Goal: Task Accomplishment & Management: Use online tool/utility

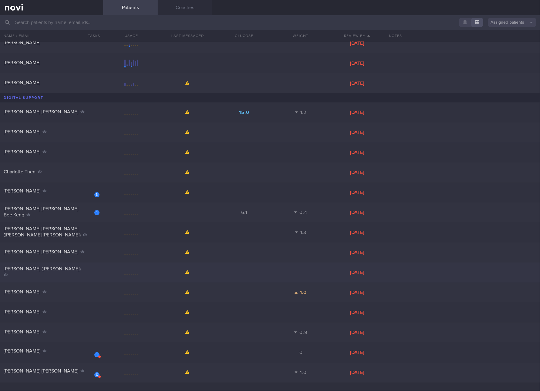
scroll to position [336, 0]
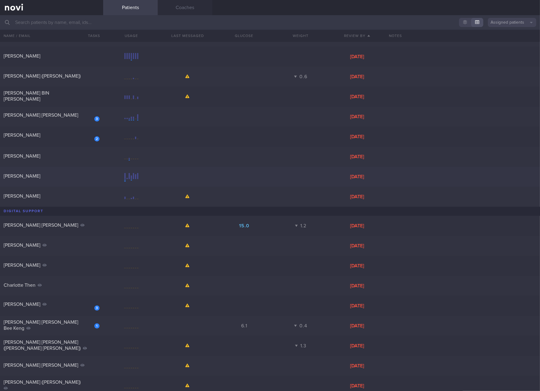
click at [60, 179] on div "[PERSON_NAME]" at bounding box center [51, 177] width 103 height 8
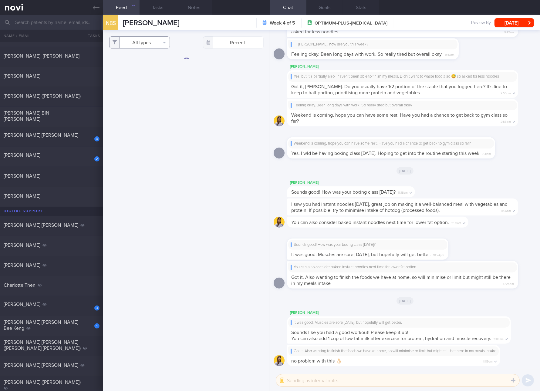
click at [141, 40] on button "All types" at bounding box center [139, 42] width 61 height 12
click at [134, 64] on button "Activity" at bounding box center [140, 63] width 60 height 9
checkbox input "false"
click at [133, 69] on button "Glucose" at bounding box center [140, 72] width 60 height 9
checkbox input "false"
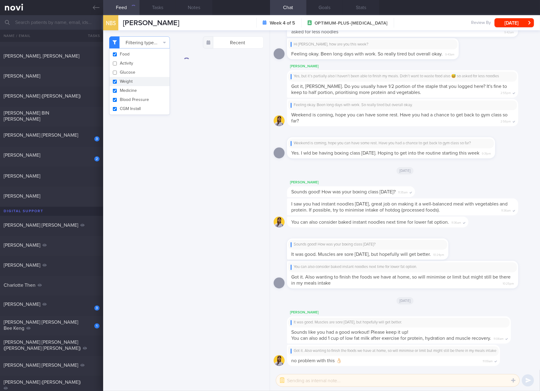
click at [130, 81] on button "Weight" at bounding box center [140, 81] width 60 height 9
checkbox input "false"
click at [128, 91] on button "Medicine" at bounding box center [140, 90] width 60 height 9
checkbox input "false"
click at [128, 102] on button "Blood Pressure" at bounding box center [140, 99] width 60 height 9
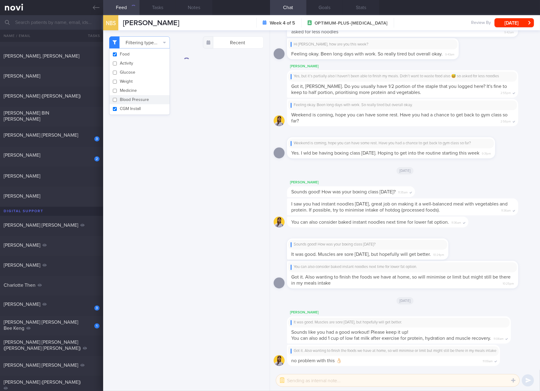
checkbox input "false"
click at [128, 108] on button "CGM Install" at bounding box center [140, 108] width 60 height 9
checkbox input "false"
click at [181, 242] on div "Filtering type... Food Activity Glucose Weight Medicine [MEDICAL_DATA] [MEDICAL…" at bounding box center [186, 210] width 167 height 361
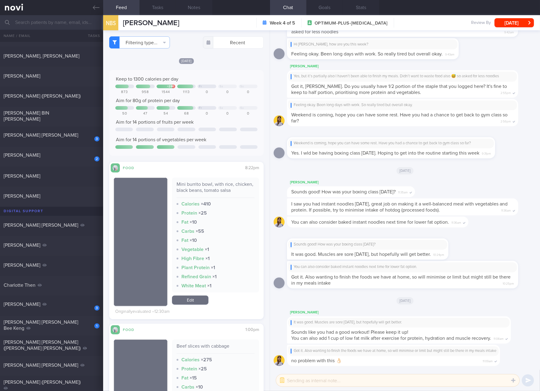
click at [212, 186] on div "Mini burrito bowl, with rice, chicken, black beans, tomato salsa" at bounding box center [216, 189] width 78 height 17
click at [200, 194] on div "Mini burrito bowl, with rice, chicken, black beans, tomato salsa" at bounding box center [216, 189] width 78 height 17
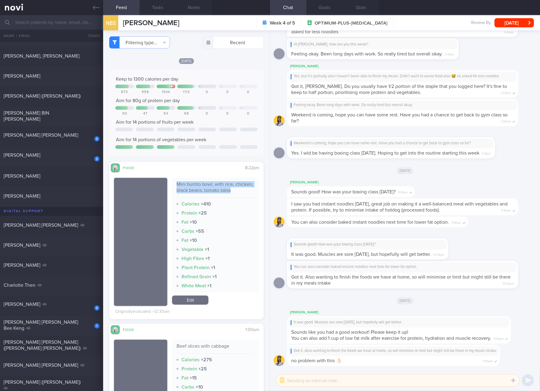
click at [202, 189] on div "Mini burrito bowl, with rice, chicken, black beans, tomato salsa" at bounding box center [216, 189] width 78 height 17
copy div "Mini burrito bowl, with rice, chicken, black beans, tomato salsa"
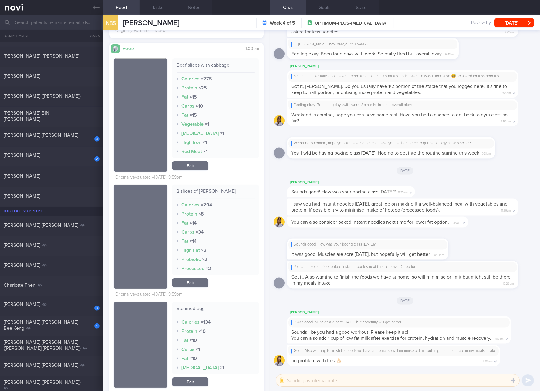
scroll to position [341, 0]
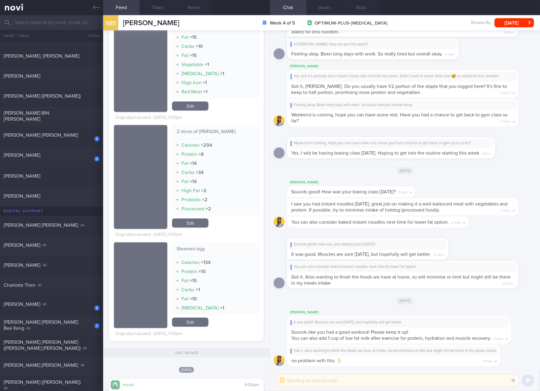
click at [218, 133] on div "2 slices of [PERSON_NAME]" at bounding box center [216, 134] width 78 height 11
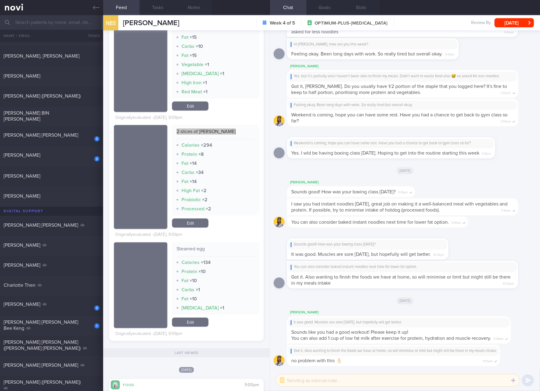
scroll to position [113, 0]
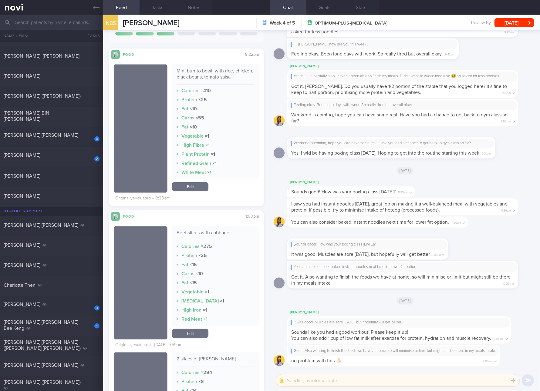
click at [197, 181] on div "Mini burrito bowl, with rice, chicken, black beans, tomato salsa Calories × 410…" at bounding box center [215, 128] width 87 height 129
click at [194, 186] on link "Edit" at bounding box center [190, 186] width 36 height 9
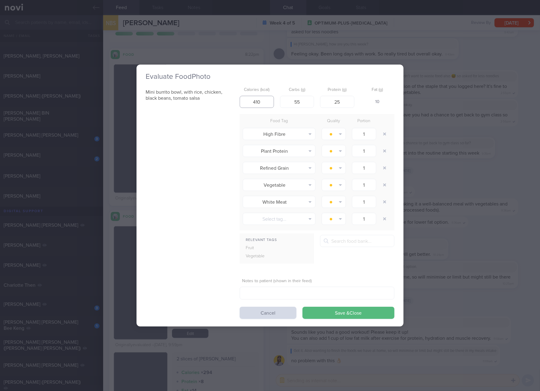
click at [258, 105] on input "410" at bounding box center [257, 102] width 34 height 12
type input "403"
type input "45"
type input "18"
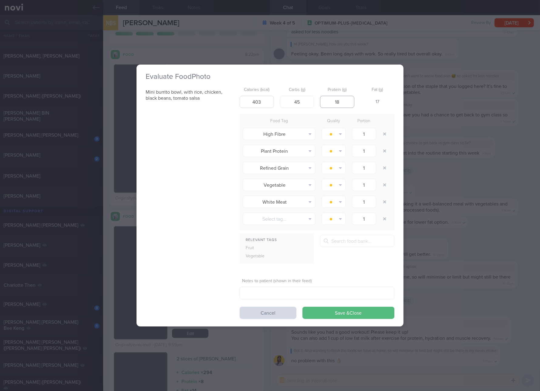
click at [303, 307] on button "Save & Close" at bounding box center [349, 313] width 92 height 12
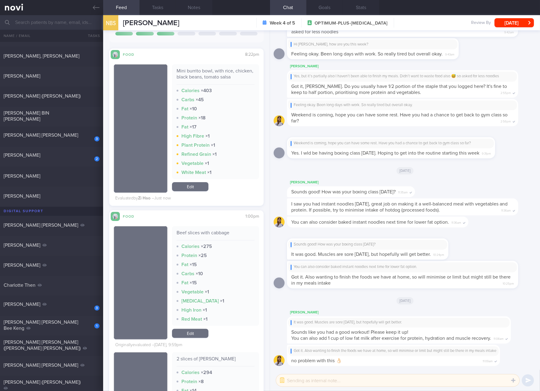
scroll to position [228, 0]
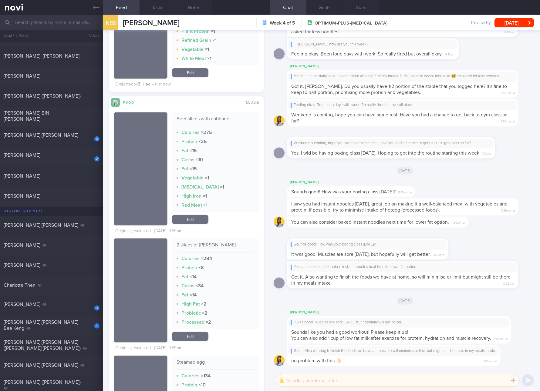
click at [197, 333] on link "Edit" at bounding box center [190, 336] width 36 height 9
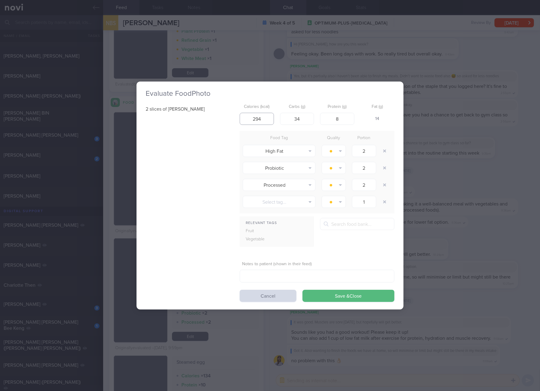
click at [265, 122] on input "294" at bounding box center [257, 119] width 34 height 12
type input "119"
type input "25"
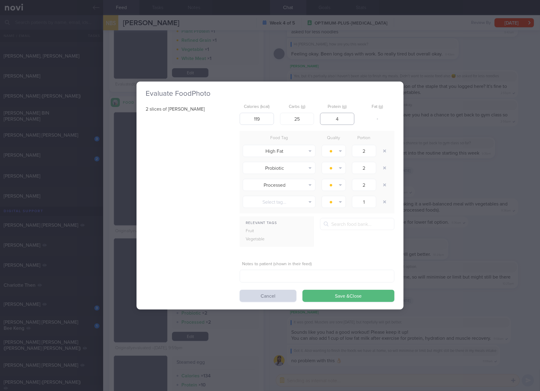
type input "4"
click at [303, 290] on button "Save & Close" at bounding box center [349, 296] width 92 height 12
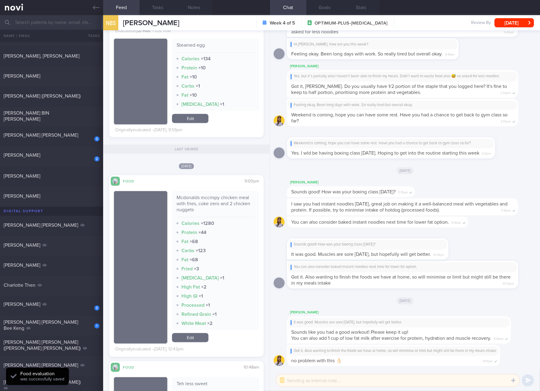
scroll to position [569, 0]
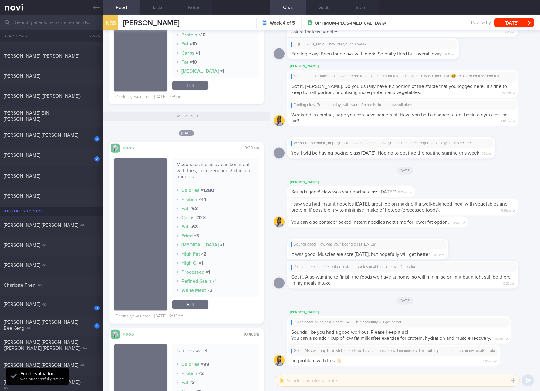
click at [233, 168] on div "Mcdonalds mccrispy chicken meal with fries, coke zero and 2 chicken nuggets" at bounding box center [216, 173] width 78 height 23
copy div "Mcdonalds mccrispy chicken meal with fries, coke zero and 2 chicken nuggets"
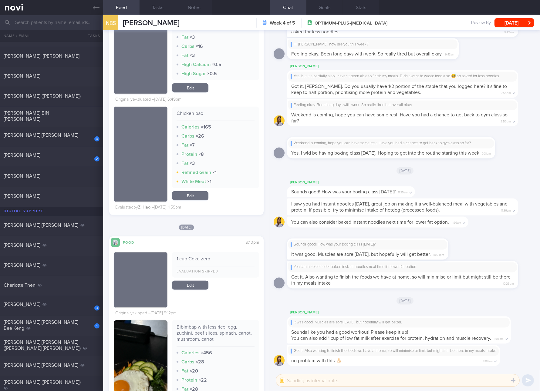
scroll to position [1138, 0]
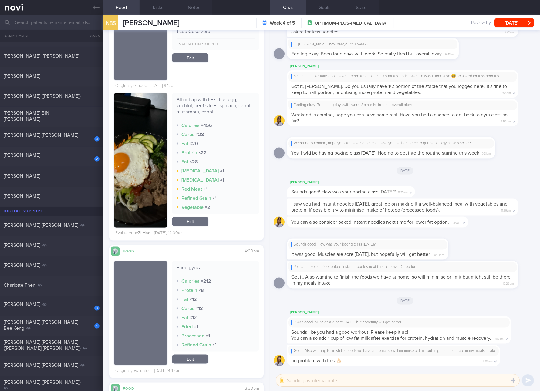
click at [196, 107] on div "Bibimbap with less rice, egg, zuchini, beef slices, spinach, carrot, mushroom, …" at bounding box center [216, 108] width 78 height 23
copy div "Bibimbap with less rice, egg, zuchini, beef slices, spinach, carrot, mushroom, …"
click at [141, 164] on button "button" at bounding box center [141, 160] width 54 height 135
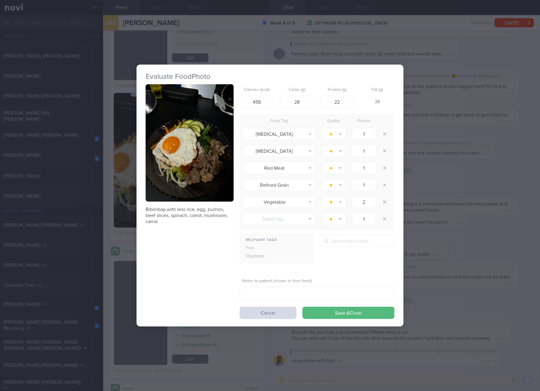
click at [174, 126] on button "button" at bounding box center [190, 142] width 88 height 117
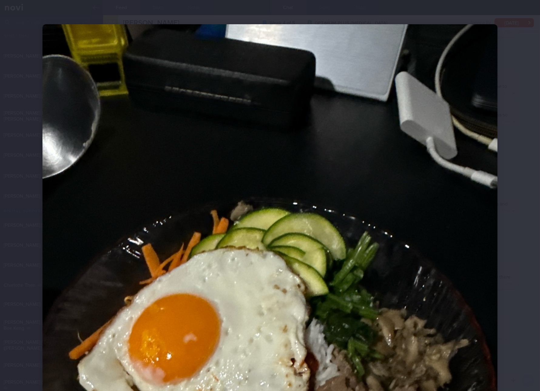
click at [511, 226] on div at bounding box center [270, 327] width 504 height 655
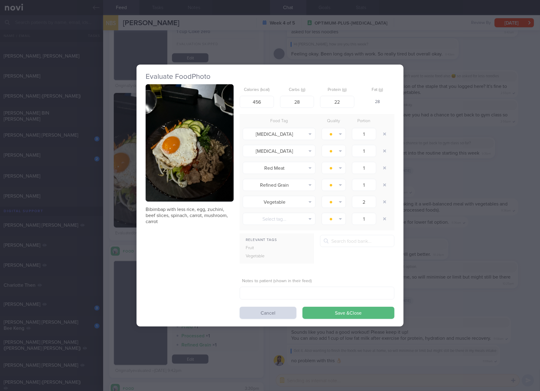
click at [462, 280] on div "Evaluate Food Photo Bibimbap with less rice, egg, zuchini, beef slices, spinach…" at bounding box center [270, 195] width 540 height 391
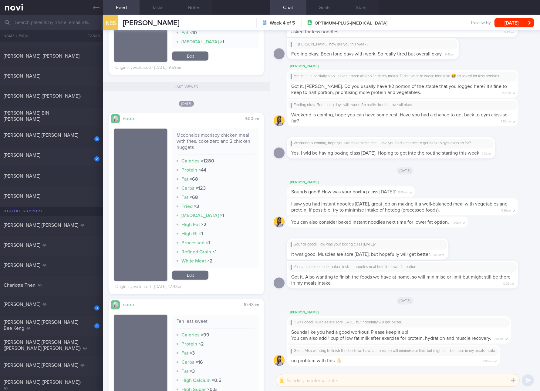
scroll to position [569, 0]
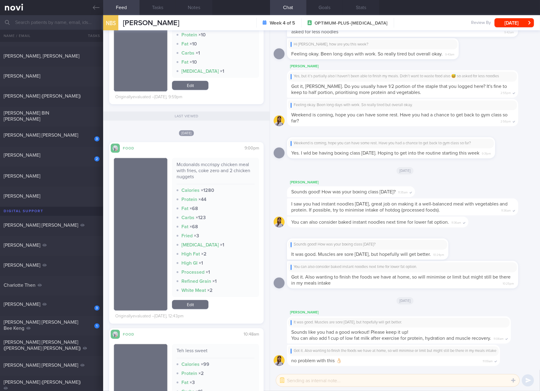
click at [202, 306] on link "Edit" at bounding box center [190, 304] width 36 height 9
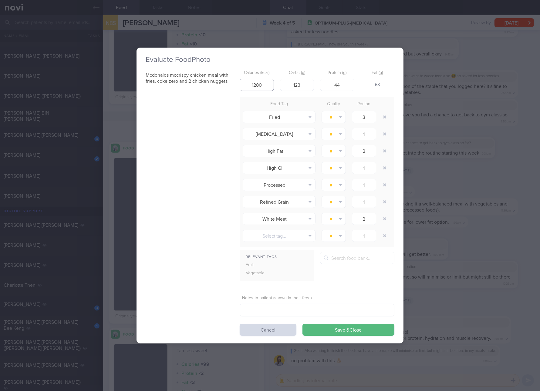
click at [252, 80] on input "1280" at bounding box center [257, 85] width 34 height 12
type input "1065"
type input "90"
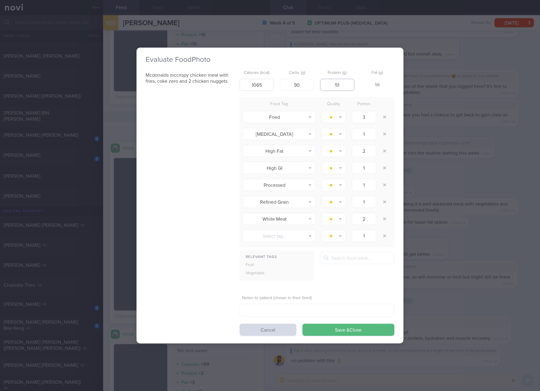
type input "51"
click at [303, 324] on button "Save & Close" at bounding box center [349, 330] width 92 height 12
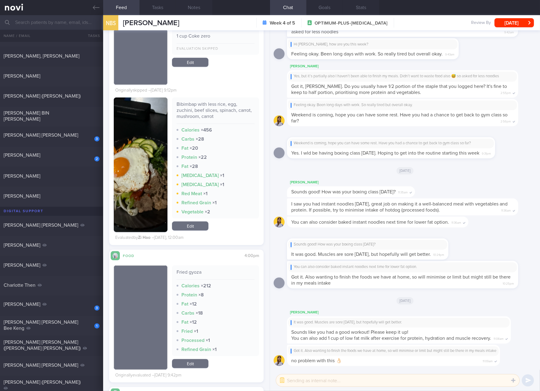
scroll to position [1024, 0]
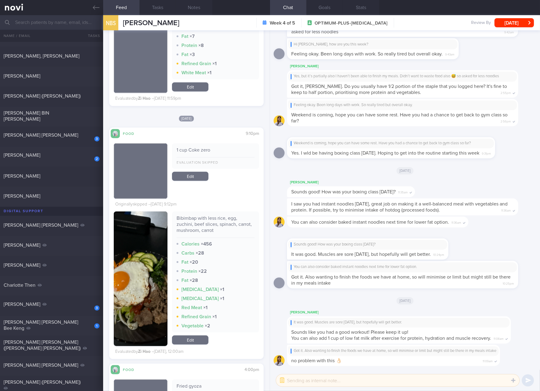
click at [200, 336] on link "Edit" at bounding box center [190, 340] width 36 height 9
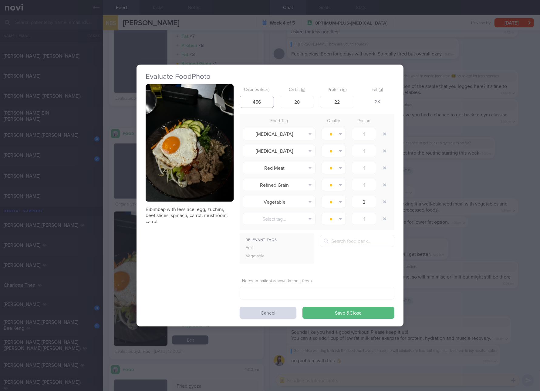
click at [265, 102] on input "456" at bounding box center [257, 102] width 34 height 12
type input "335"
type input "54"
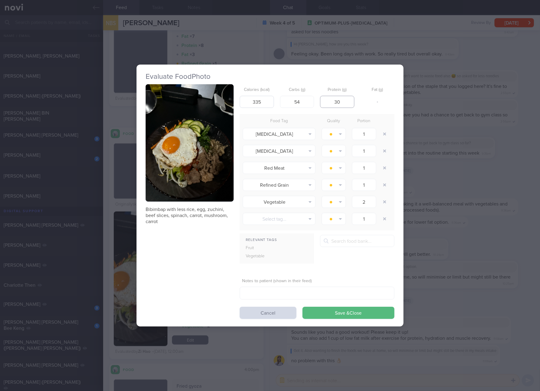
type input "30"
click at [303, 307] on button "Save & Close" at bounding box center [349, 313] width 92 height 12
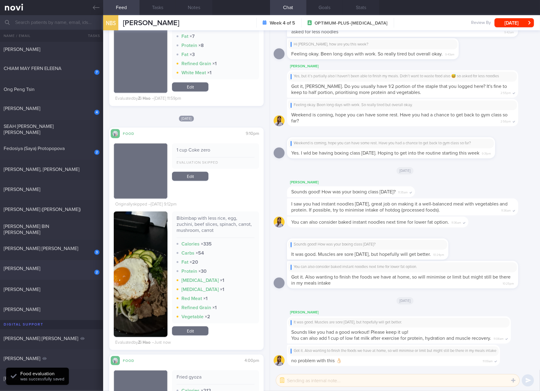
scroll to position [222, 0]
click at [232, 204] on div "1 cup Coke zero Evaluation skipped Edit Originally skipped – [DATE] 9:12pm Bibi…" at bounding box center [186, 242] width 145 height 209
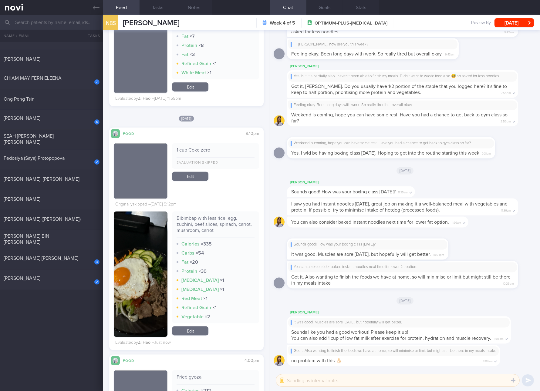
scroll to position [0, 0]
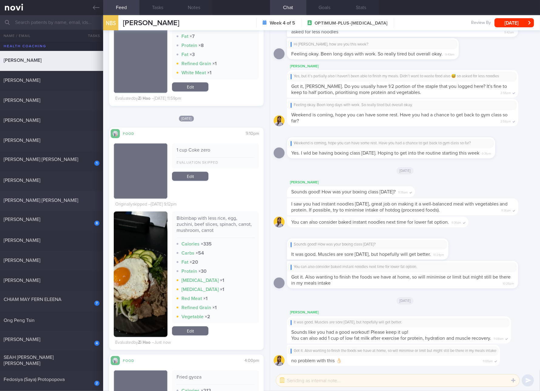
click at [64, 199] on div "[PERSON_NAME] [PERSON_NAME]" at bounding box center [51, 201] width 94 height 6
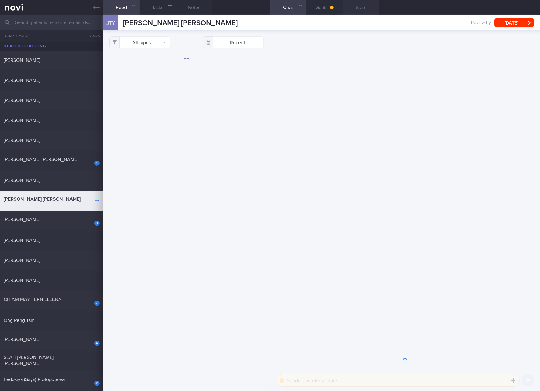
select select "4"
checkbox input "true"
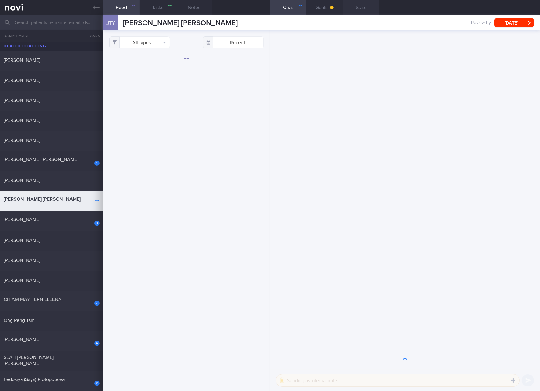
checkbox input "true"
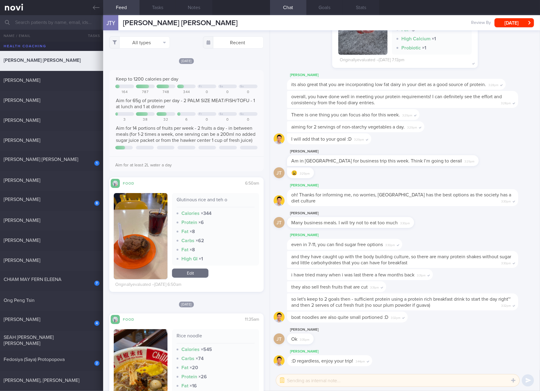
click at [144, 35] on div "All types Food Activity Glucose Weight Medicine [MEDICAL_DATA] [MEDICAL_DATA] I…" at bounding box center [186, 210] width 167 height 361
click at [144, 40] on button "All types" at bounding box center [139, 42] width 61 height 12
click at [147, 66] on button "Activity" at bounding box center [140, 63] width 60 height 9
checkbox input "false"
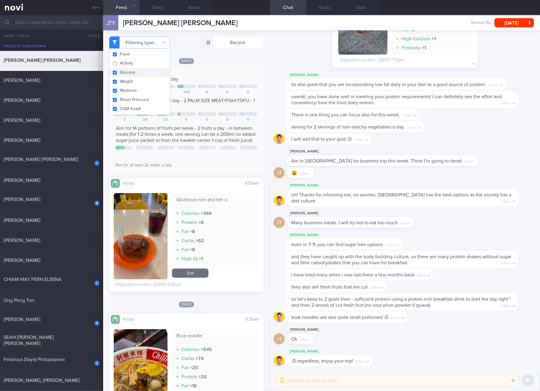
click at [147, 73] on button "Glucose" at bounding box center [140, 72] width 60 height 9
checkbox input "false"
click at [144, 81] on button "Weight" at bounding box center [140, 81] width 60 height 9
checkbox input "false"
click at [144, 95] on button "Medicine" at bounding box center [140, 90] width 60 height 9
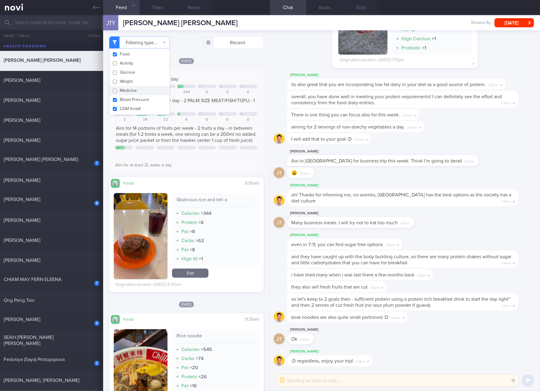
checkbox input "false"
click at [144, 104] on button "CGM Install" at bounding box center [140, 108] width 60 height 9
click at [144, 110] on button "CGM Install" at bounding box center [140, 108] width 60 height 9
click at [130, 112] on button "CGM Install" at bounding box center [140, 108] width 60 height 9
checkbox input "false"
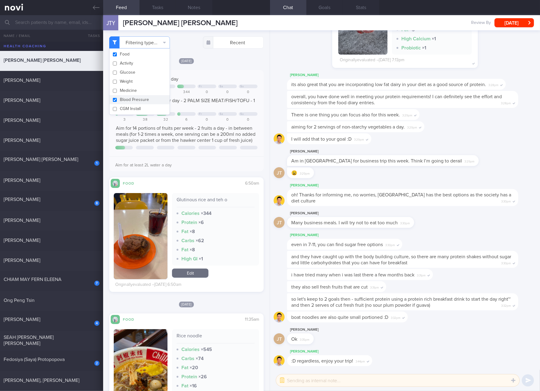
click at [131, 100] on button "Blood Pressure" at bounding box center [140, 99] width 60 height 9
checkbox input "false"
click at [222, 194] on div "Glutinous rice and teh o Calories × 344 Protein × 6 Fat × 8 Carbs × 62 Fat × 8 …" at bounding box center [186, 238] width 145 height 101
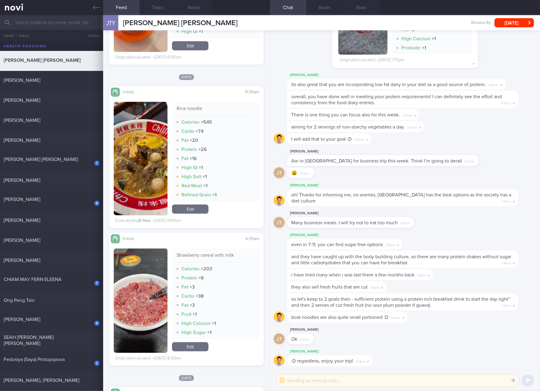
click at [199, 252] on div "Strawberry cereal with milk Calories × 203 Protein × 6 Fat × 3 Carbs × 38 Fat ×…" at bounding box center [186, 304] width 145 height 120
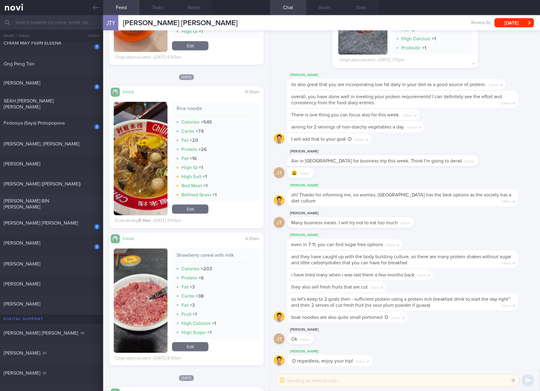
click at [52, 205] on div "[PERSON_NAME] BIN [PERSON_NAME]" at bounding box center [51, 204] width 94 height 12
checkbox input "true"
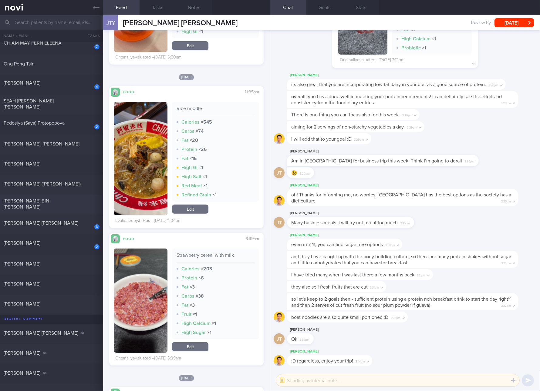
checkbox input "true"
select select "8"
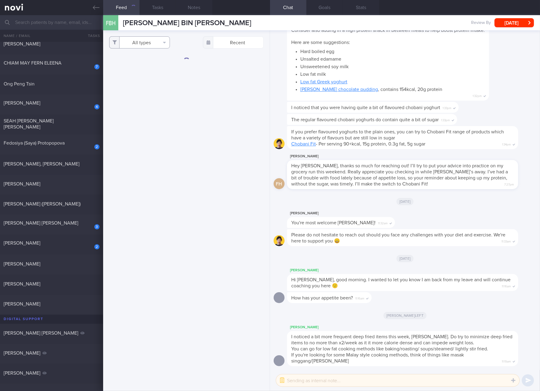
click at [152, 44] on button "All types" at bounding box center [139, 42] width 61 height 12
click at [144, 63] on button "Activity" at bounding box center [140, 63] width 60 height 9
checkbox input "false"
click at [134, 75] on button "Glucose" at bounding box center [140, 72] width 60 height 9
checkbox input "false"
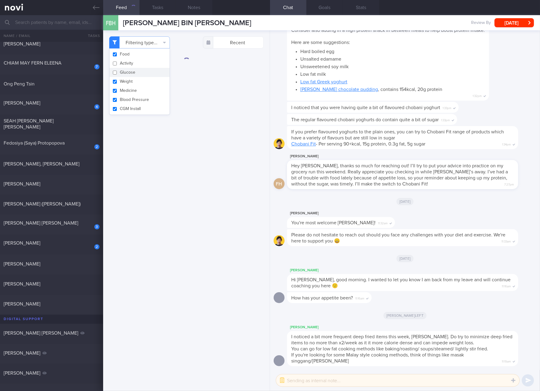
click at [129, 85] on button "Weight" at bounding box center [140, 81] width 60 height 9
checkbox input "false"
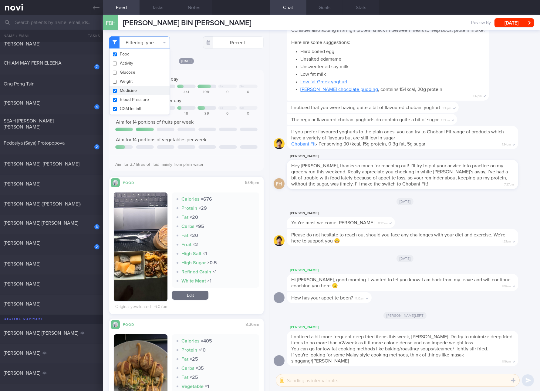
click at [128, 91] on button "Medicine" at bounding box center [140, 90] width 60 height 9
checkbox input "false"
click at [128, 96] on button "Blood Pressure" at bounding box center [140, 99] width 60 height 9
checkbox input "false"
click at [129, 106] on button "CGM Install" at bounding box center [140, 108] width 60 height 9
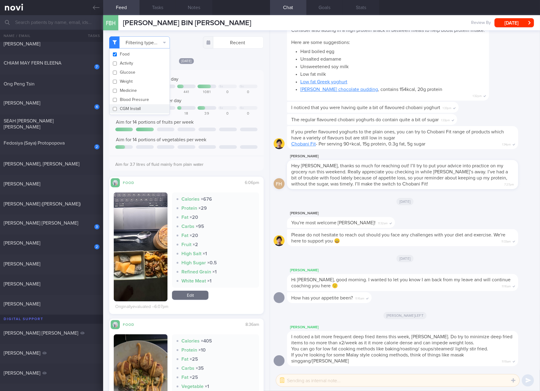
checkbox input "false"
click at [286, 116] on div at bounding box center [280, 119] width 13 height 11
click at [152, 239] on button "button" at bounding box center [141, 247] width 54 height 109
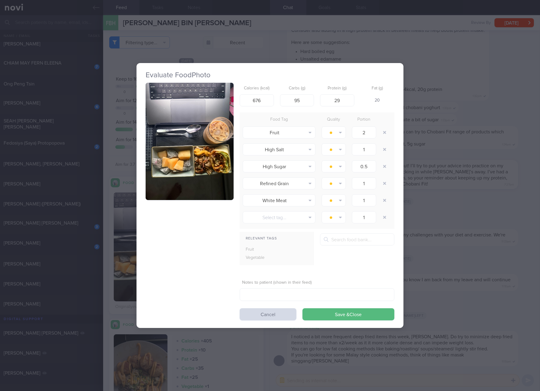
click at [201, 117] on button "button" at bounding box center [190, 141] width 88 height 117
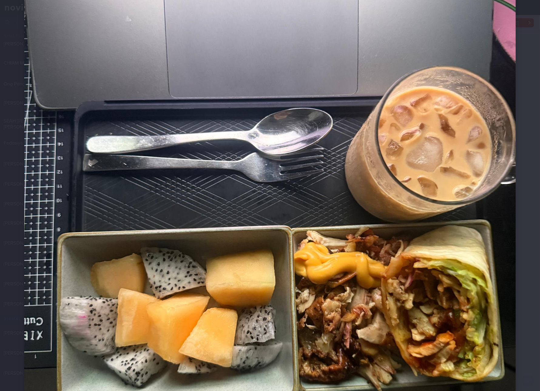
scroll to position [305, 0]
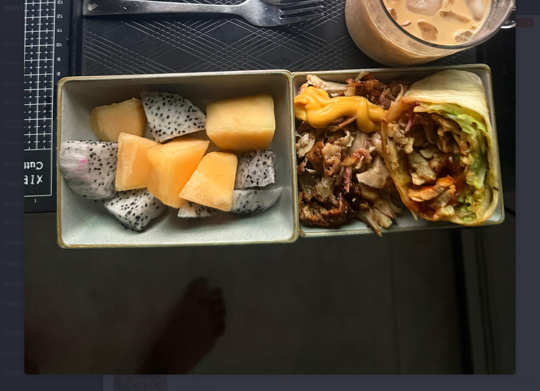
click at [398, 236] on img at bounding box center [270, 47] width 492 height 655
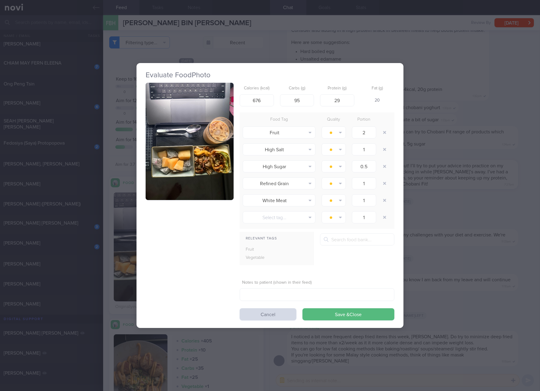
click at [424, 260] on div "Evaluate Food Photo Calories (kcal) 676 Carbs (g) 95 Protein (g) 29 Fat (g) 20 …" at bounding box center [270, 195] width 540 height 391
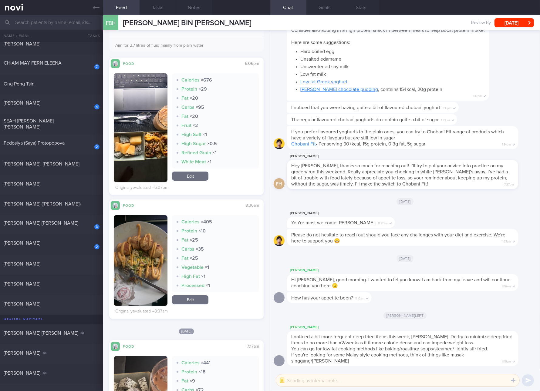
scroll to position [228, 0]
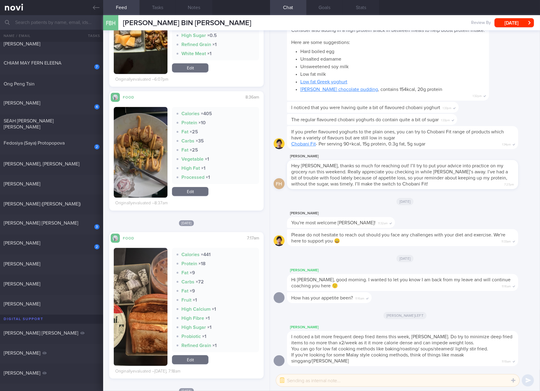
click at [135, 140] on button "button" at bounding box center [141, 152] width 54 height 91
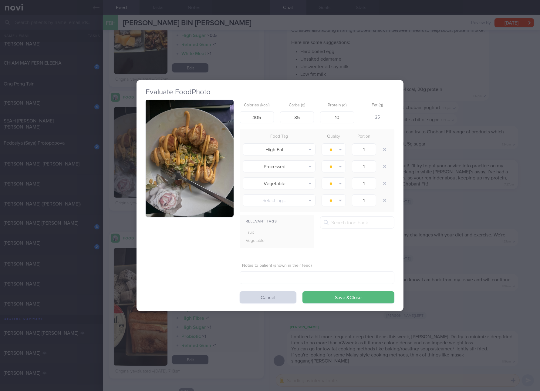
click at [169, 142] on button "button" at bounding box center [190, 158] width 88 height 117
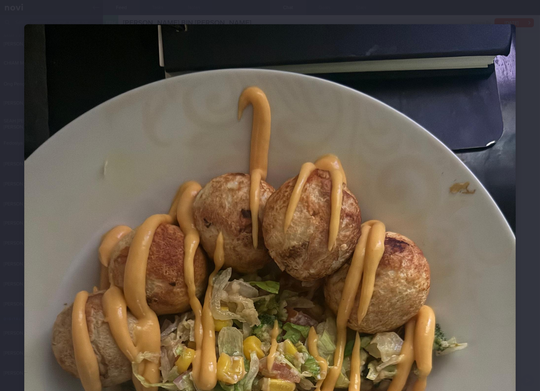
click at [328, 158] on img at bounding box center [270, 351] width 492 height 655
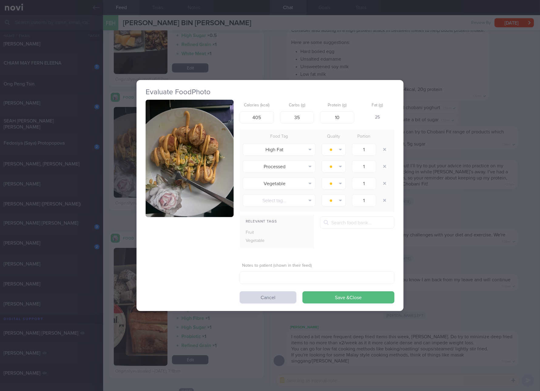
click at [435, 158] on div "Evaluate Food Photo Calories (kcal) 405 Carbs (g) 35 Protein (g) 10 Fat (g) 25 …" at bounding box center [270, 195] width 540 height 391
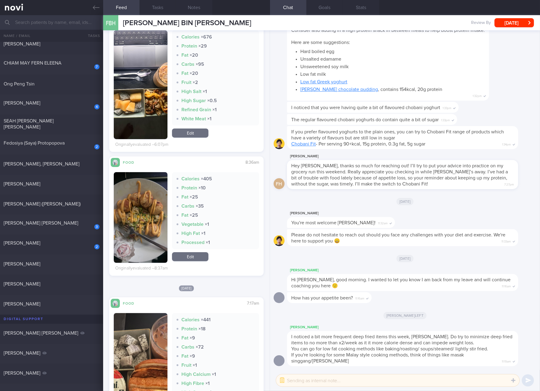
scroll to position [113, 0]
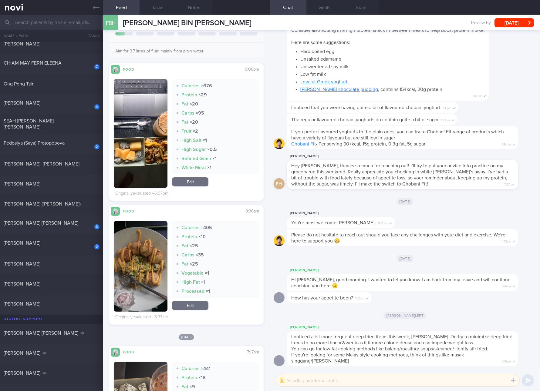
click at [198, 183] on link "Edit" at bounding box center [190, 182] width 36 height 9
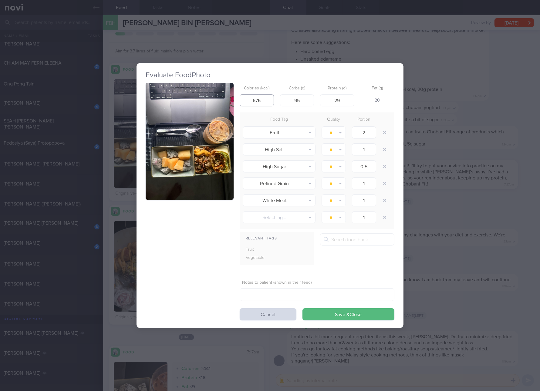
click at [261, 104] on input "676" at bounding box center [257, 100] width 34 height 12
type input "595"
type input "61"
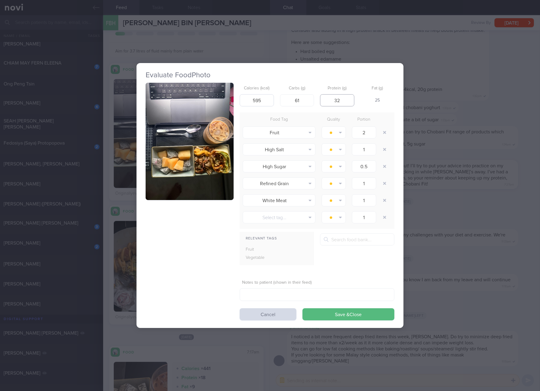
type input "32"
click at [303, 309] on button "Save & Close" at bounding box center [349, 315] width 92 height 12
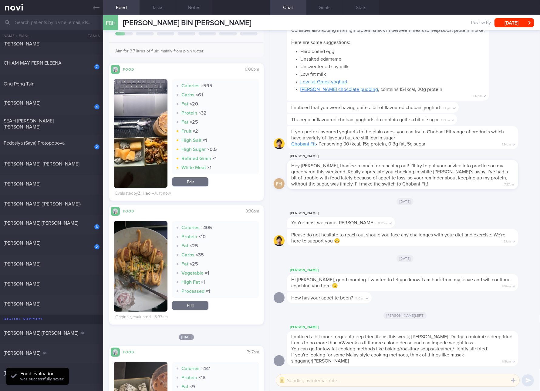
scroll to position [228, 0]
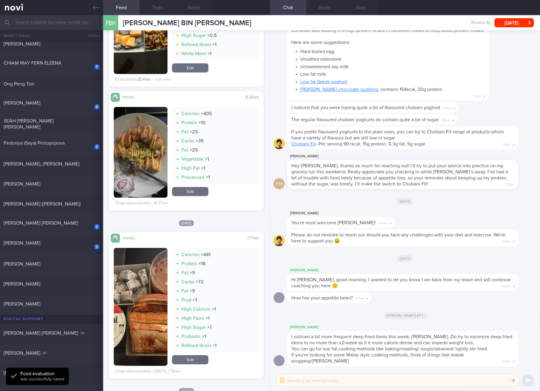
click at [166, 271] on div "Calories × 441 Protein × 18 Fat × 9 Carbs × 72 Fat × 9 Fruit × 1 High Calcium ×…" at bounding box center [186, 307] width 145 height 118
click at [149, 271] on img "button" at bounding box center [141, 307] width 54 height 118
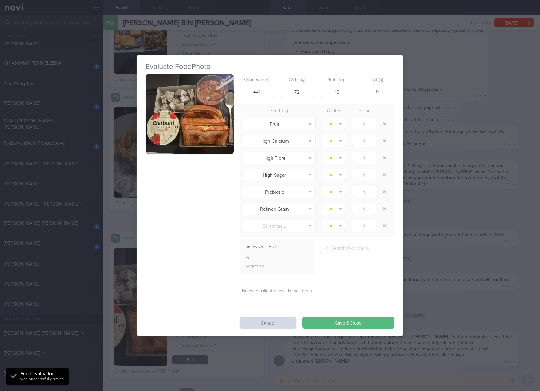
click at [189, 110] on button "button" at bounding box center [190, 114] width 88 height 80
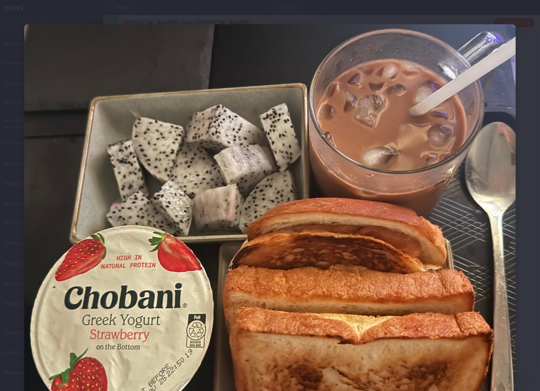
click at [517, 214] on div at bounding box center [270, 247] width 540 height 495
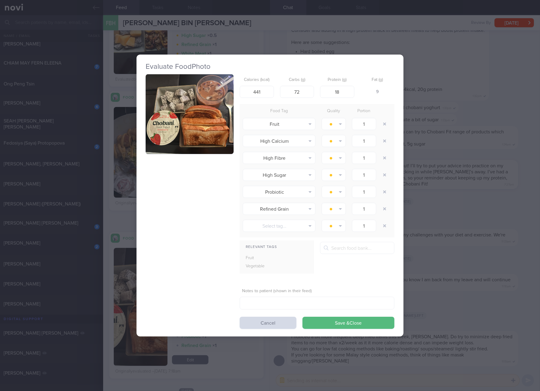
click at [463, 126] on div "Evaluate Food Photo Calories (kcal) 441 Carbs (g) 72 Protein (g) 18 Fat (g) 9 F…" at bounding box center [270, 195] width 540 height 391
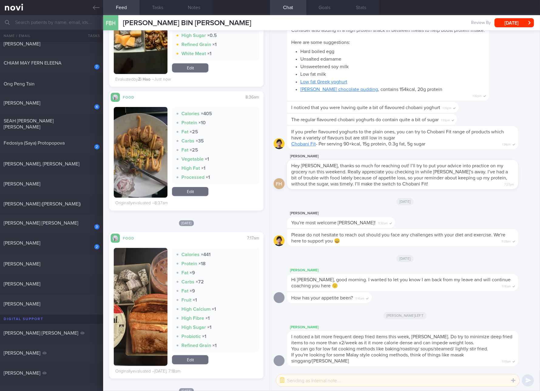
click at [131, 49] on img "button" at bounding box center [141, 19] width 54 height 109
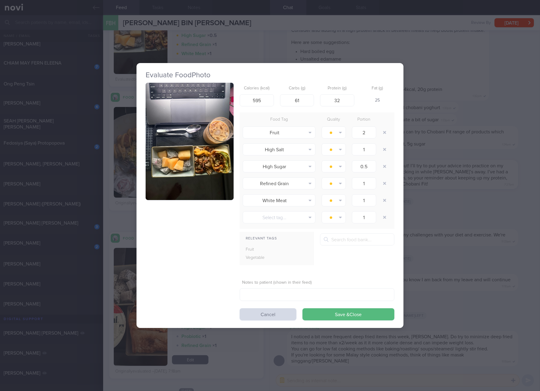
click at [208, 117] on button "button" at bounding box center [190, 141] width 88 height 117
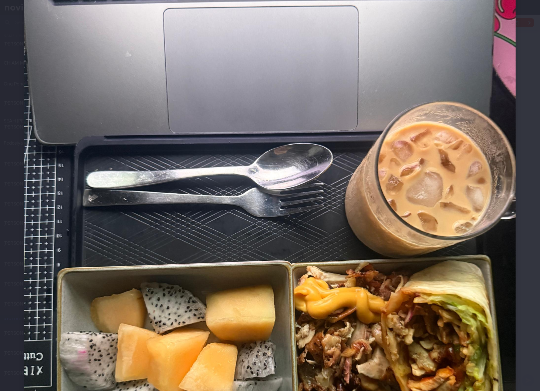
scroll to position [228, 0]
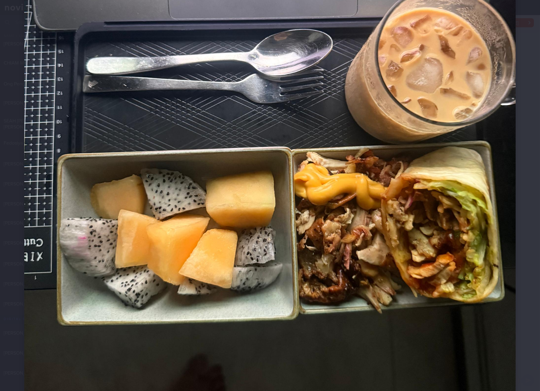
click at [516, 188] on div at bounding box center [270, 124] width 540 height 704
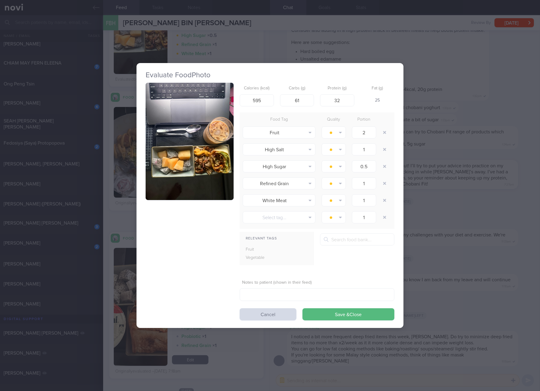
click at [432, 195] on div "Evaluate Food Photo Calories (kcal) 595 Carbs (g) 61 Protein (g) 32 Fat (g) 25 …" at bounding box center [270, 195] width 540 height 391
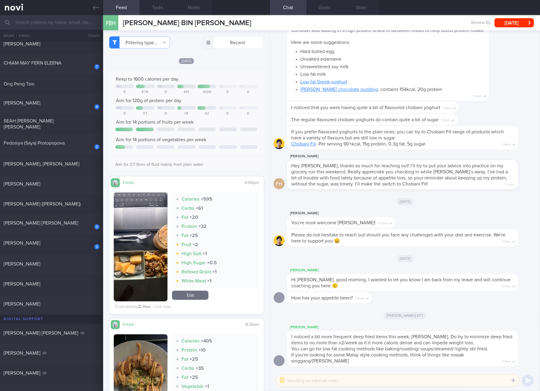
scroll to position [113, 0]
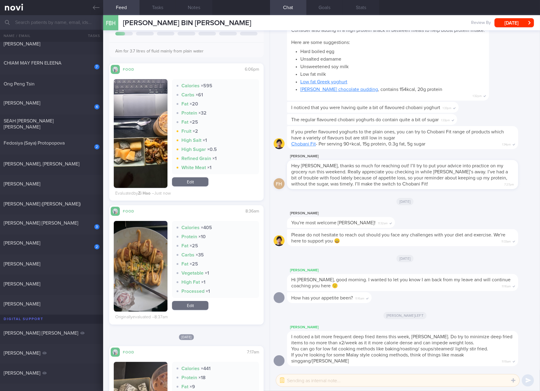
click at [197, 308] on link "Edit" at bounding box center [190, 305] width 36 height 9
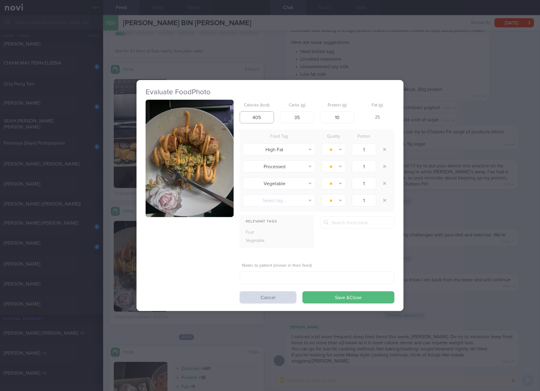
click at [258, 120] on input "405" at bounding box center [257, 117] width 34 height 12
type input "535"
type input "56"
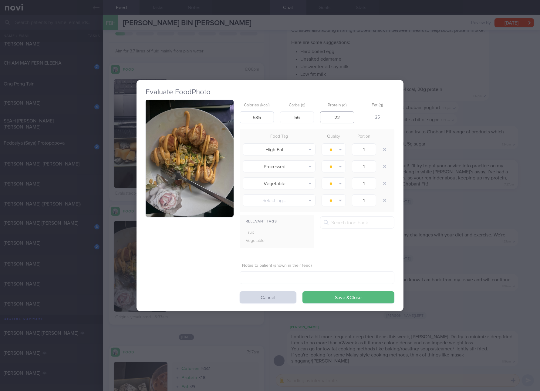
type input "22"
click at [303, 292] on button "Save & Close" at bounding box center [349, 298] width 92 height 12
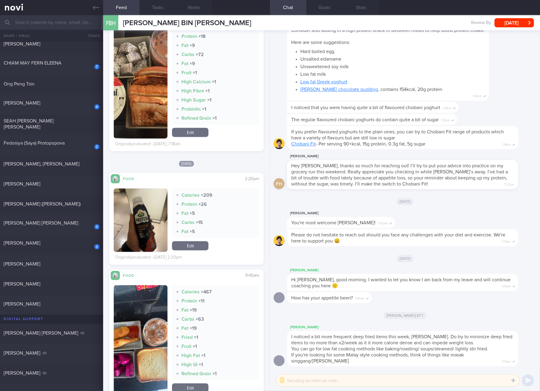
scroll to position [569, 0]
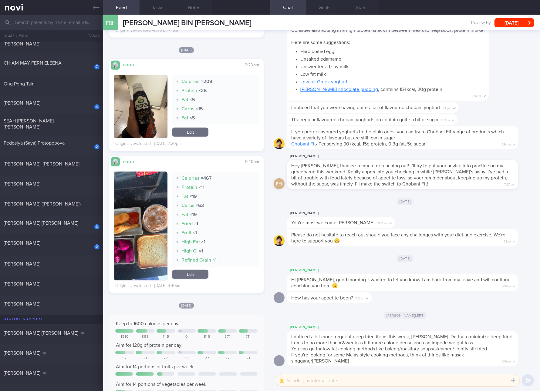
click at [146, 215] on button "button" at bounding box center [141, 226] width 54 height 109
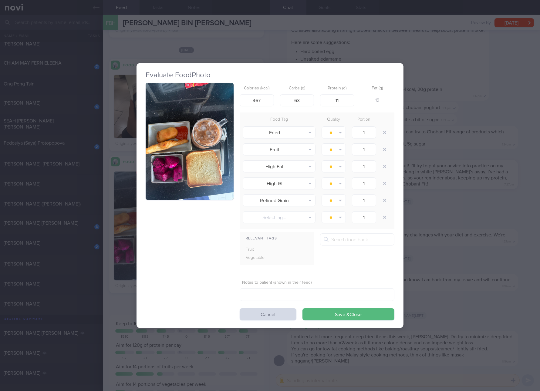
click at [194, 142] on button "button" at bounding box center [190, 141] width 88 height 117
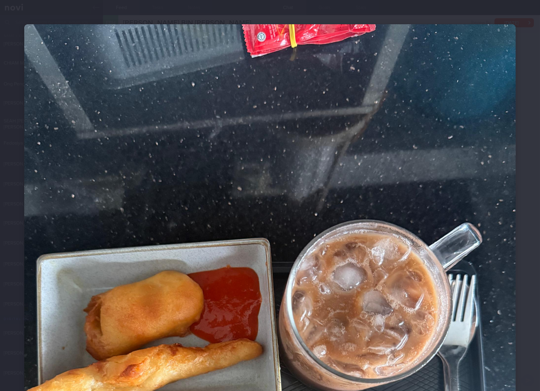
click at [395, 258] on img at bounding box center [270, 351] width 492 height 655
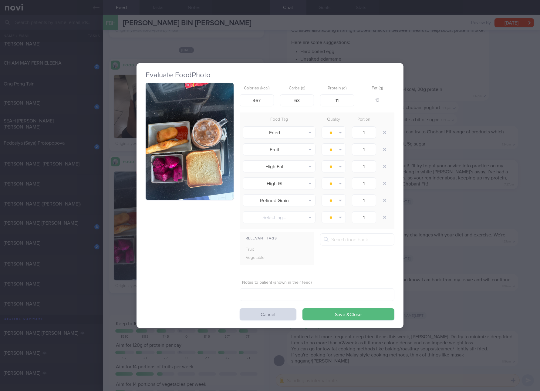
click at [446, 217] on div "Evaluate Food Photo Calories (kcal) 467 Carbs (g) 63 Protein (g) 11 Fat (g) 19 …" at bounding box center [270, 195] width 540 height 391
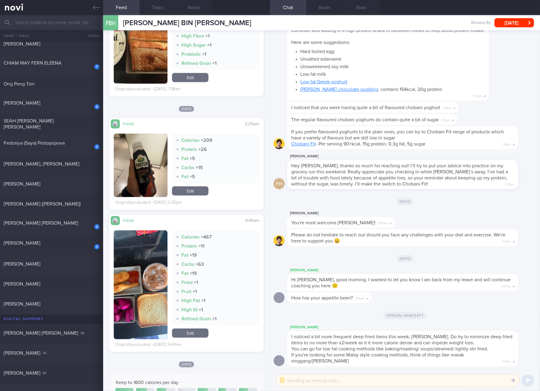
scroll to position [341, 0]
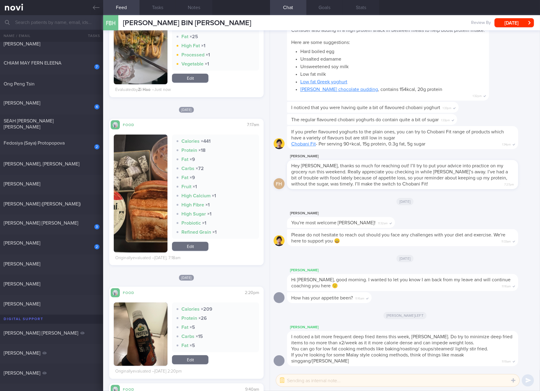
click at [149, 329] on button "button" at bounding box center [141, 334] width 54 height 63
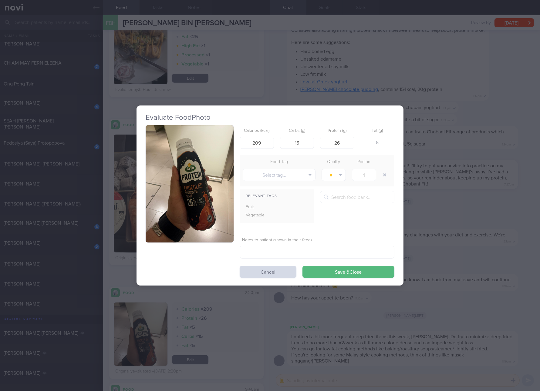
click at [172, 181] on button "button" at bounding box center [190, 183] width 88 height 117
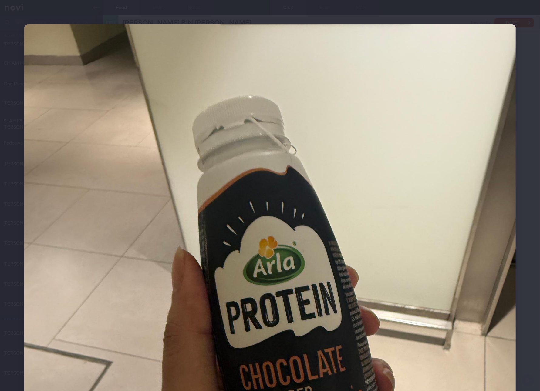
scroll to position [228, 0]
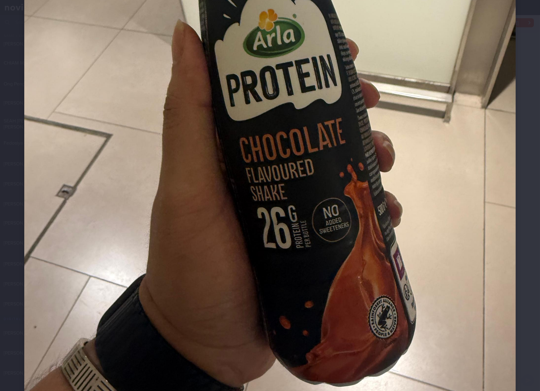
click at [388, 222] on img at bounding box center [270, 124] width 492 height 655
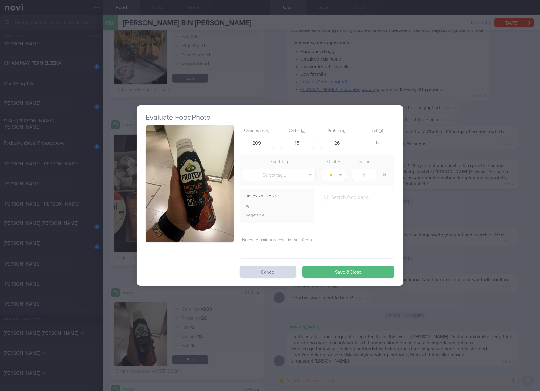
click at [478, 202] on div "Evaluate Food Photo Calories (kcal) 209 Carbs (g) 15 Protein (g) 26 Fat (g) 5 F…" at bounding box center [270, 195] width 540 height 391
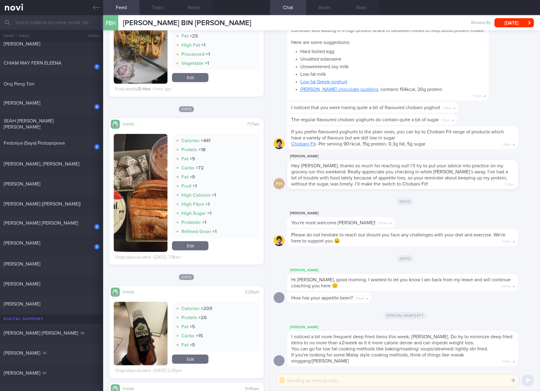
scroll to position [341, 0]
click at [198, 246] on link "Edit" at bounding box center [190, 246] width 36 height 9
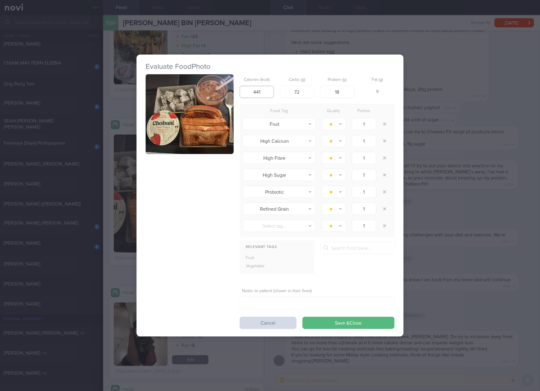
click at [267, 96] on input "441" at bounding box center [257, 92] width 34 height 12
type input "526"
type input "86"
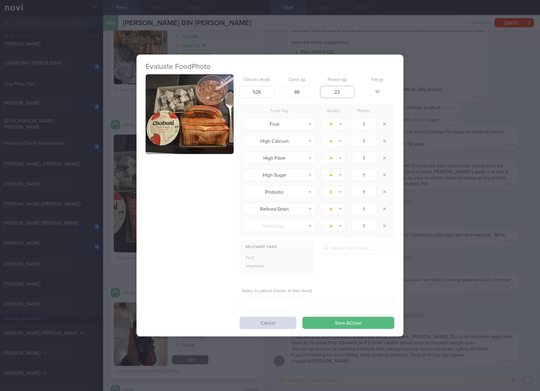
type input "23"
click at [303, 317] on button "Save & Close" at bounding box center [349, 323] width 92 height 12
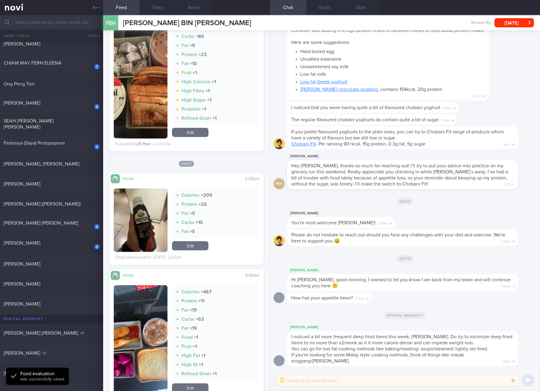
scroll to position [569, 0]
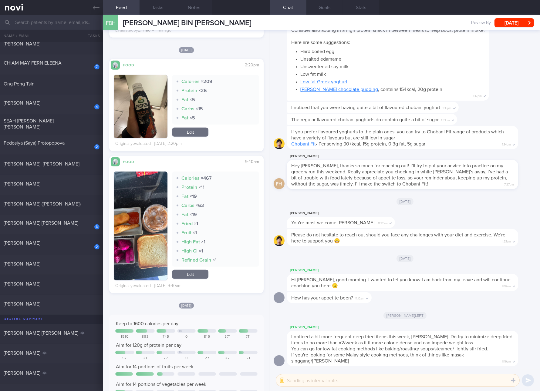
click at [198, 273] on link "Edit" at bounding box center [190, 274] width 36 height 9
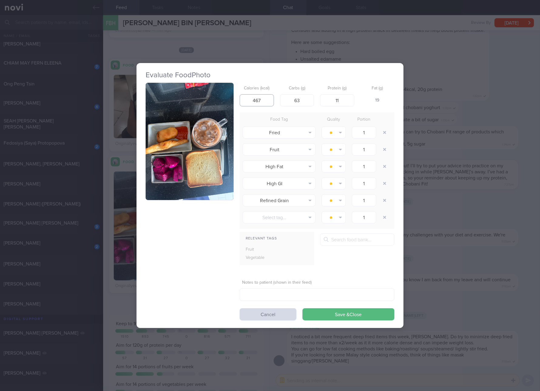
click at [259, 100] on input "467" at bounding box center [257, 100] width 34 height 12
type input "469"
type input "73"
type input "8"
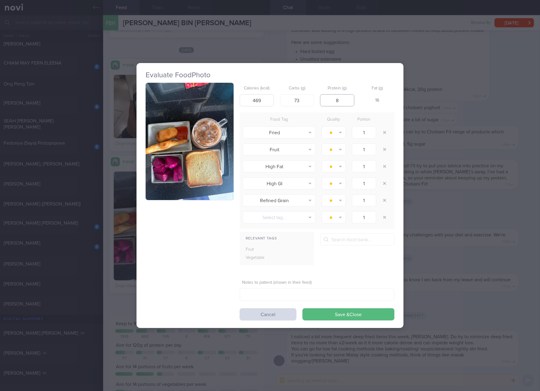
click at [303, 309] on button "Save & Close" at bounding box center [349, 315] width 92 height 12
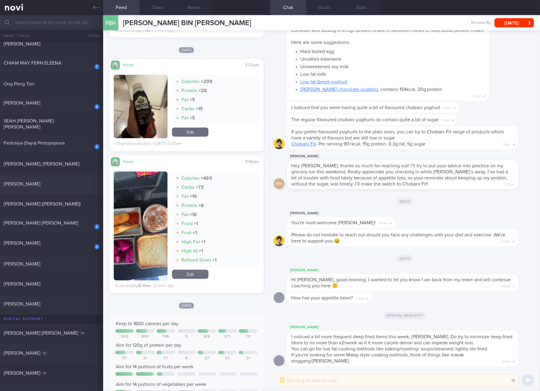
click at [63, 188] on div "[PERSON_NAME]" at bounding box center [51, 185] width 103 height 8
checkbox input "true"
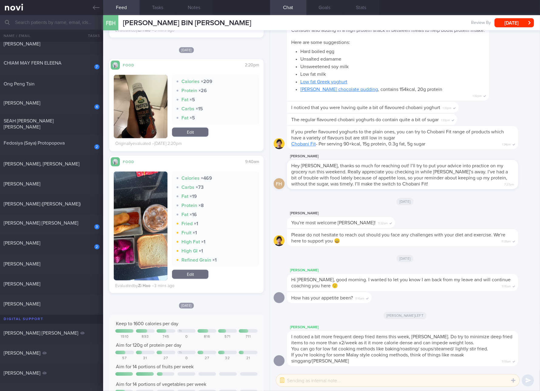
checkbox input "true"
select select "7"
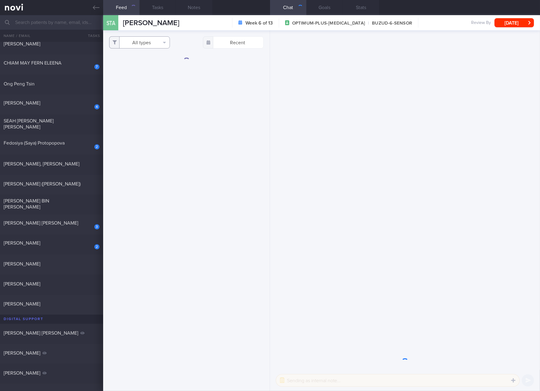
click at [141, 44] on button "All types" at bounding box center [139, 42] width 61 height 12
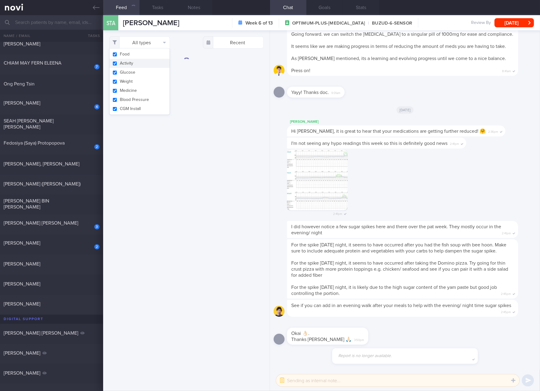
click at [138, 67] on button "Activity" at bounding box center [140, 63] width 60 height 9
checkbox input "false"
click at [135, 73] on button "Glucose" at bounding box center [140, 72] width 60 height 9
checkbox input "false"
click at [129, 82] on button "Weight" at bounding box center [140, 81] width 60 height 9
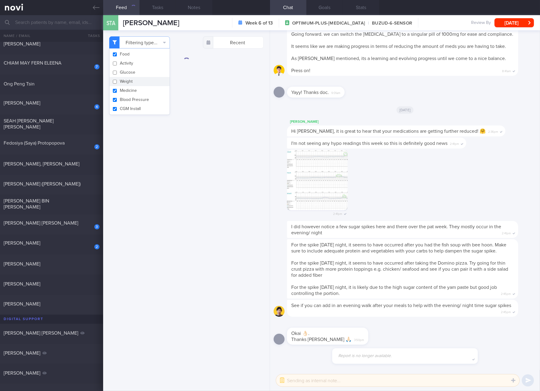
checkbox input "false"
click at [128, 93] on button "Medicine" at bounding box center [140, 90] width 60 height 9
checkbox input "false"
click at [128, 97] on button "Blood Pressure" at bounding box center [140, 99] width 60 height 9
checkbox input "false"
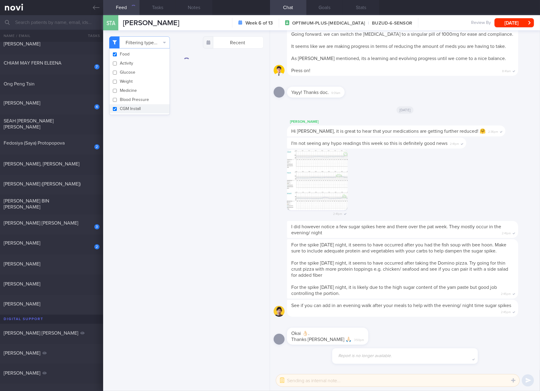
click at [128, 107] on button "CGM Install" at bounding box center [140, 108] width 60 height 9
checkbox input "false"
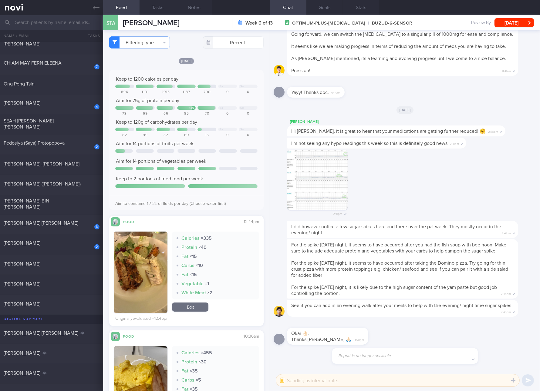
click at [217, 196] on div "Aim to consume 1.7-2L of fluids per day (Choose water first)" at bounding box center [186, 201] width 154 height 13
click at [157, 259] on img "button" at bounding box center [141, 273] width 54 height 82
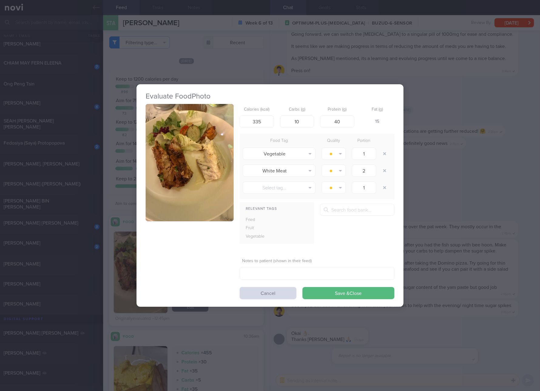
click at [168, 124] on button "button" at bounding box center [190, 162] width 88 height 117
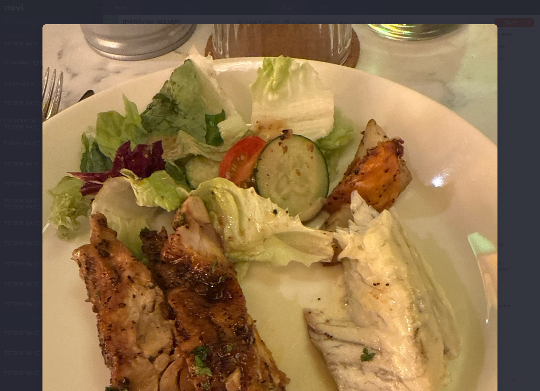
drag, startPoint x: 328, startPoint y: 214, endPoint x: 361, endPoint y: 230, distance: 36.8
click at [328, 214] on img at bounding box center [269, 327] width 455 height 607
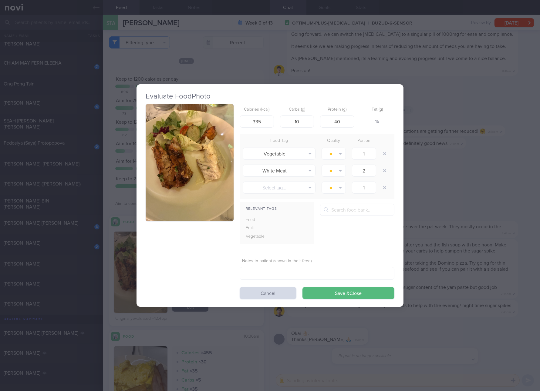
click at [482, 257] on div "Evaluate Food Photo Calories (kcal) 335 Carbs (g) 10 Protein (g) 40 Fat (g) 15 …" at bounding box center [270, 195] width 540 height 391
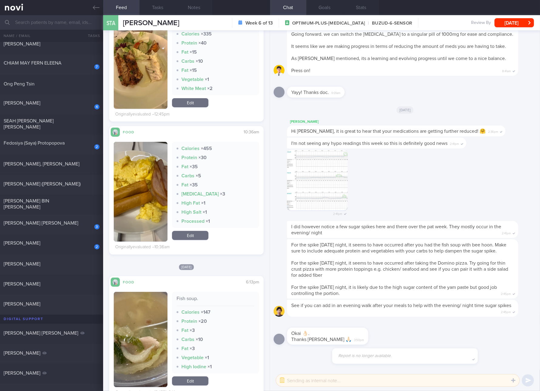
scroll to position [228, 0]
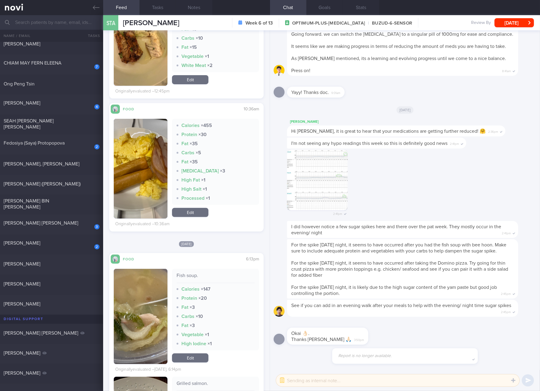
click at [155, 179] on button "button" at bounding box center [141, 169] width 54 height 100
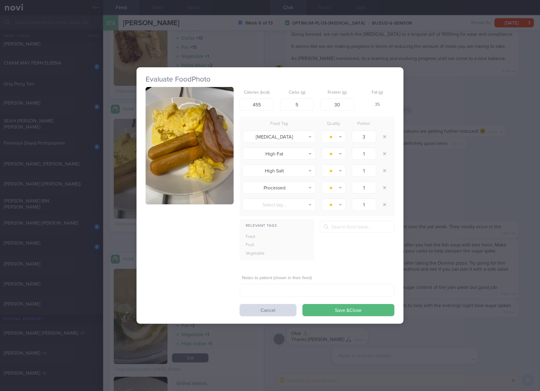
click at [184, 128] on button "button" at bounding box center [190, 145] width 88 height 117
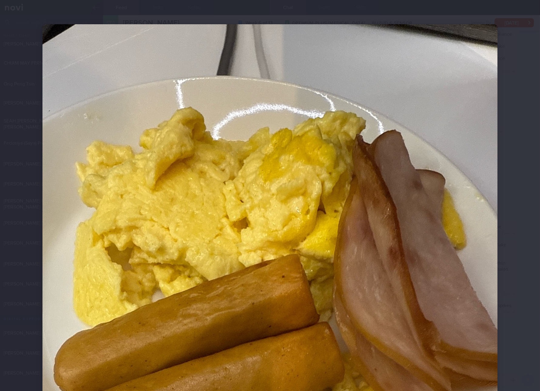
click at [389, 110] on img at bounding box center [269, 327] width 455 height 607
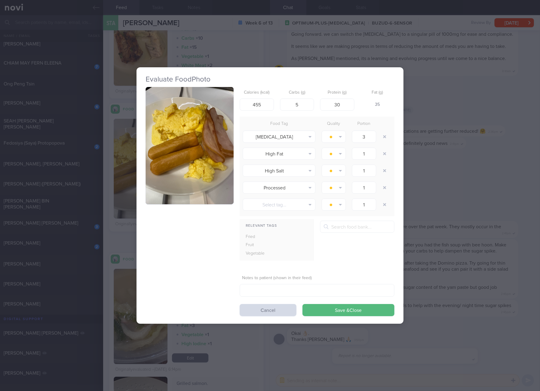
click at [429, 110] on div "Evaluate Food Photo Calories (kcal) 455 Carbs (g) 5 Protein (g) 30 Fat (g) 35 F…" at bounding box center [270, 195] width 540 height 391
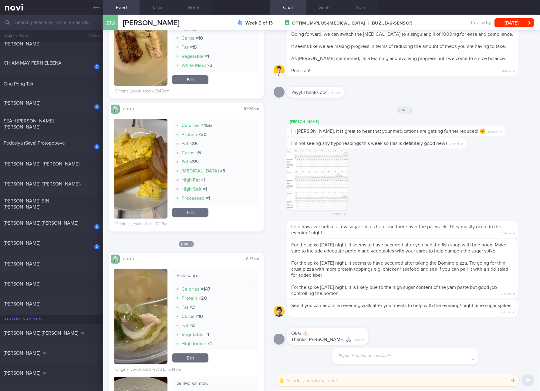
scroll to position [113, 0]
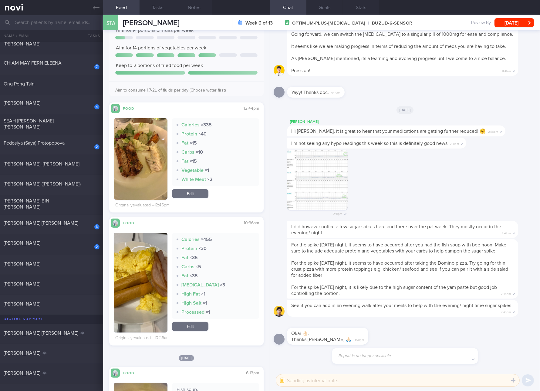
click at [196, 193] on link "Edit" at bounding box center [190, 193] width 36 height 9
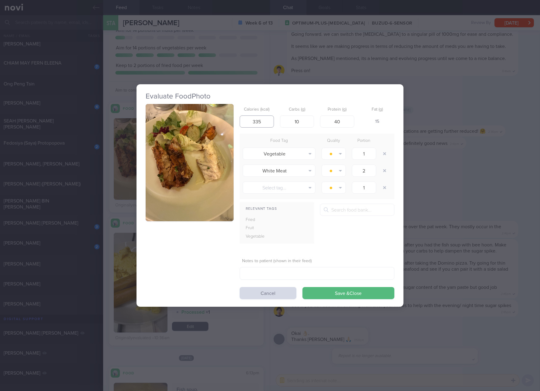
click at [256, 121] on input "335" at bounding box center [257, 122] width 34 height 12
type input "325"
type input "4"
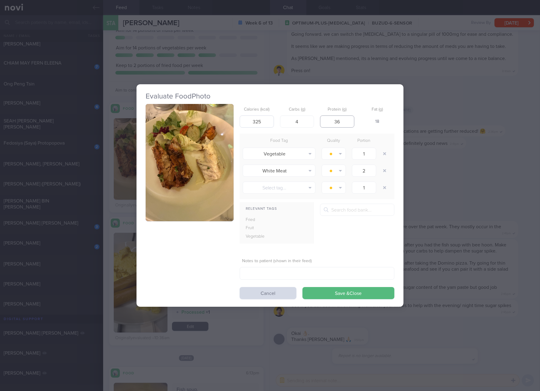
type input "36"
click at [303, 287] on button "Save & Close" at bounding box center [349, 293] width 92 height 12
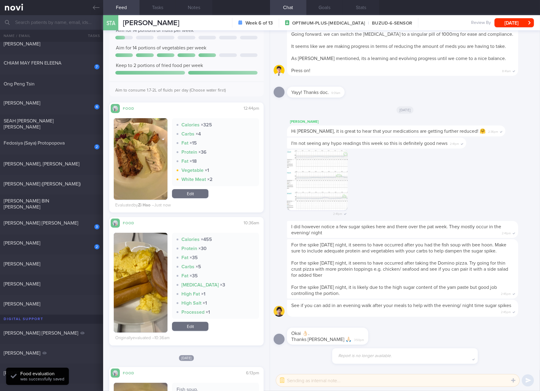
click at [144, 259] on button "button" at bounding box center [141, 283] width 54 height 100
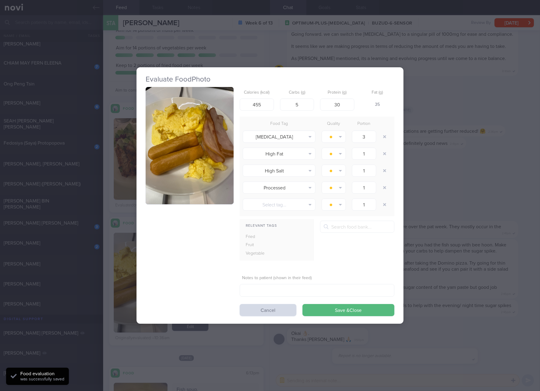
click at [191, 175] on img "button" at bounding box center [190, 145] width 88 height 117
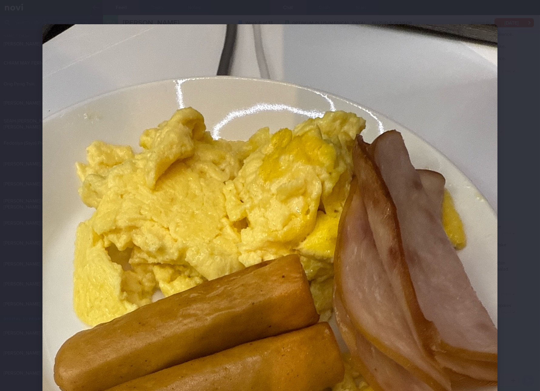
click at [379, 276] on img at bounding box center [269, 327] width 455 height 607
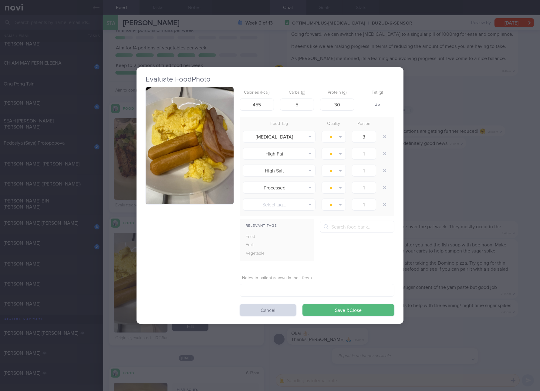
click at [479, 188] on div "Evaluate Food Photo Calories (kcal) 455 Carbs (g) 5 Protein (g) 30 Fat (g) 35 F…" at bounding box center [270, 195] width 540 height 391
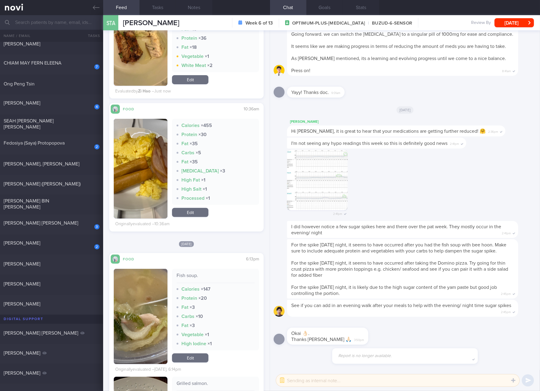
scroll to position [341, 0]
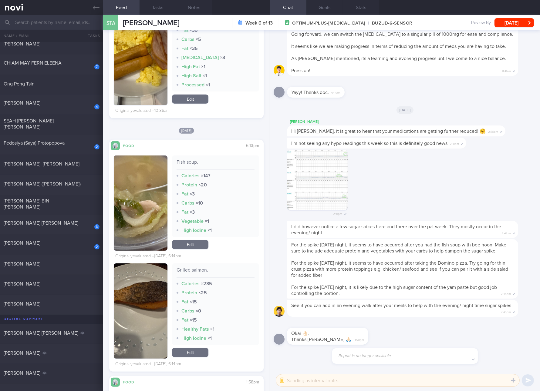
click at [139, 193] on button "button" at bounding box center [141, 203] width 54 height 95
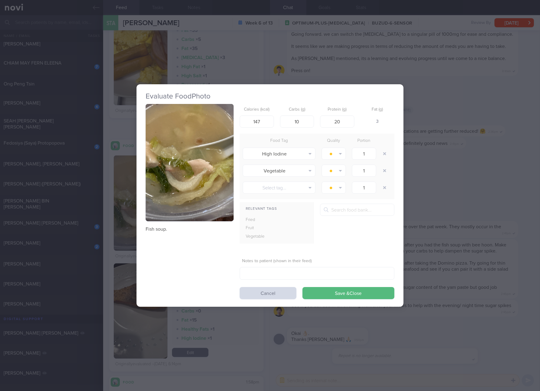
click at [172, 156] on img "button" at bounding box center [190, 162] width 88 height 117
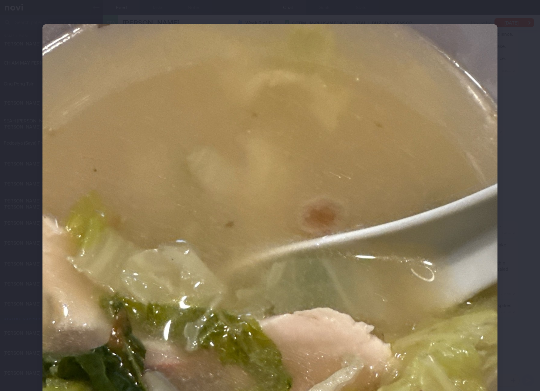
scroll to position [228, 0]
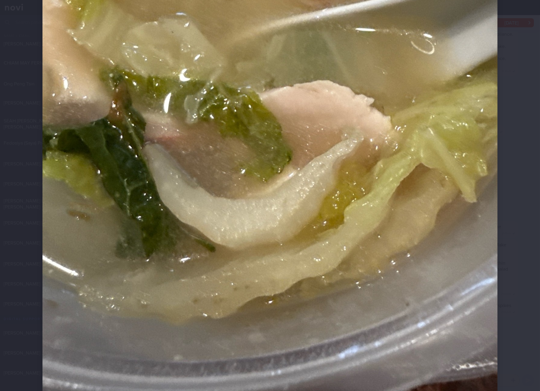
click at [444, 248] on img at bounding box center [269, 100] width 455 height 607
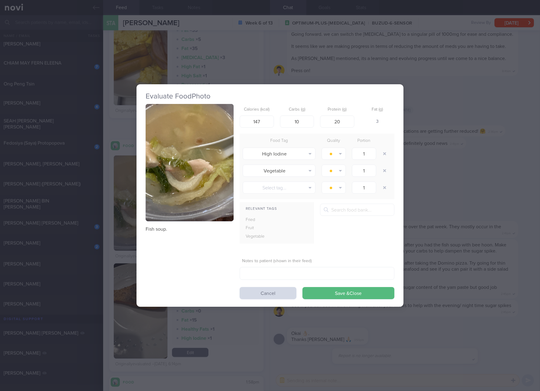
click at [452, 260] on div "Evaluate Food Photo Fish soup. Calories (kcal) 147 Carbs (g) 10 Protein (g) 20 …" at bounding box center [270, 195] width 540 height 391
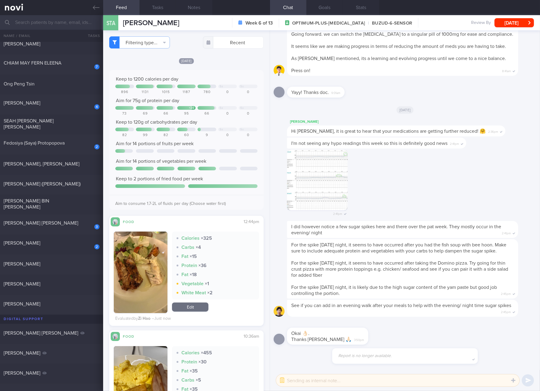
scroll to position [228, 0]
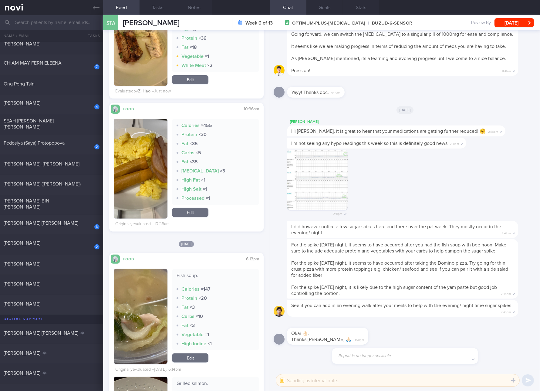
click at [198, 213] on link "Edit" at bounding box center [190, 212] width 36 height 9
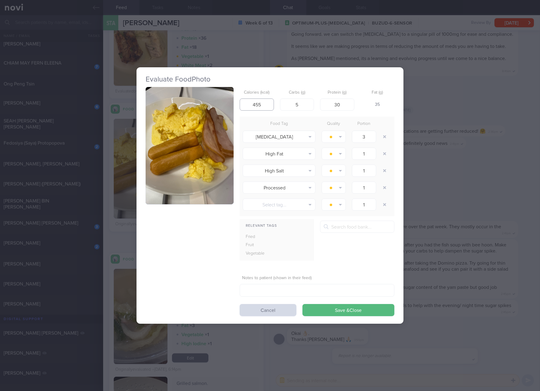
click at [257, 105] on input "455" at bounding box center [257, 105] width 34 height 12
type input "495"
type input "15"
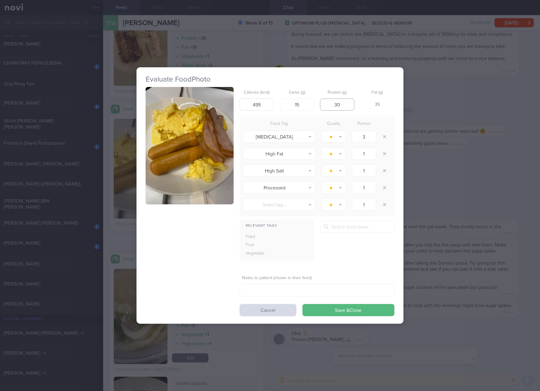
type input "2"
type input "49"
click at [303, 304] on button "Save & Close" at bounding box center [349, 310] width 92 height 12
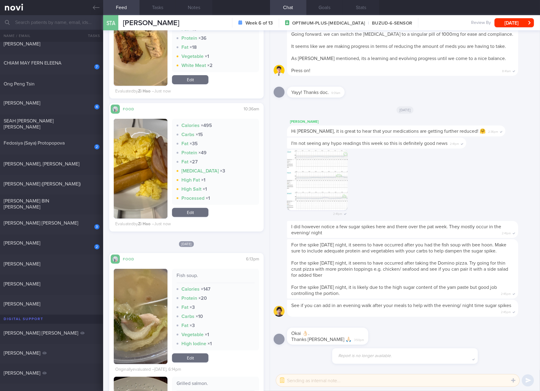
scroll to position [341, 0]
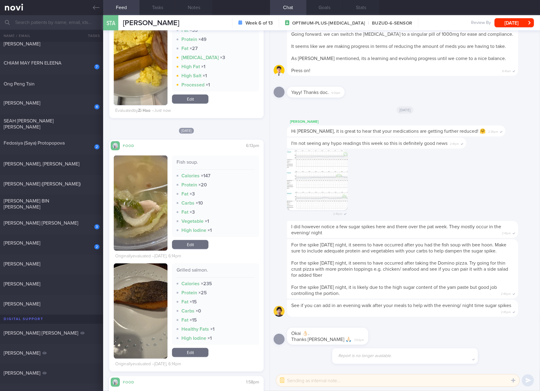
click at [193, 245] on link "Edit" at bounding box center [190, 244] width 36 height 9
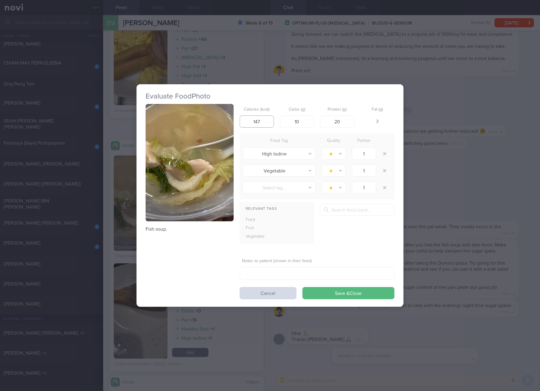
click at [264, 127] on input "147" at bounding box center [257, 122] width 34 height 12
type input "97"
type input "3"
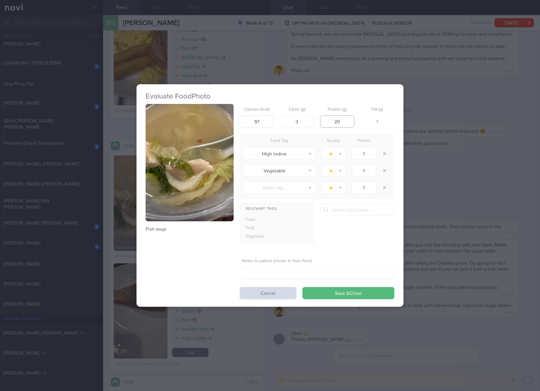
type input "7"
type input "9"
click at [303, 287] on button "Save & Close" at bounding box center [349, 293] width 92 height 12
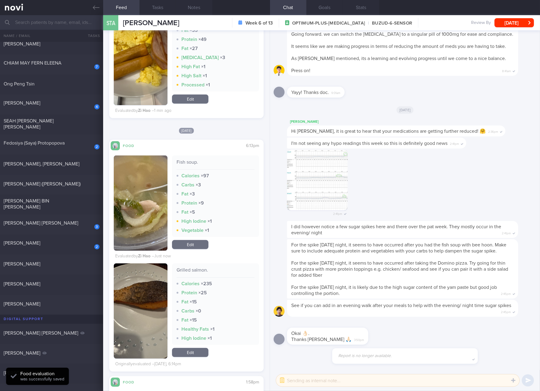
click at [202, 272] on div "Grilled salmon." at bounding box center [216, 272] width 78 height 11
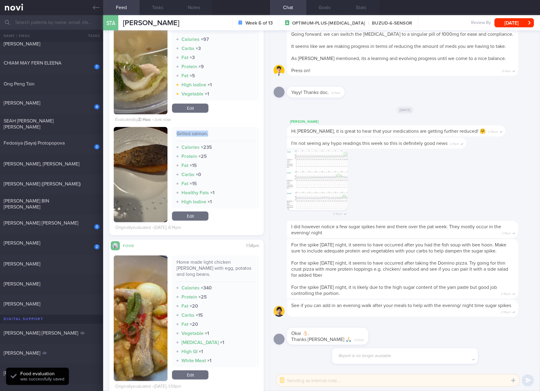
scroll to position [569, 0]
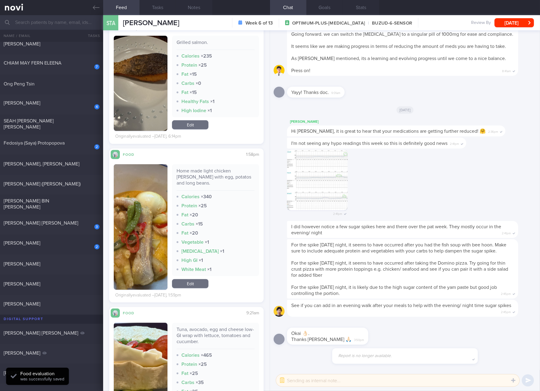
click at [229, 178] on div "Home made light chicken [PERSON_NAME] with egg, potatos and long beans." at bounding box center [216, 179] width 78 height 23
copy div "Home made light chicken [PERSON_NAME] with egg, potatos and long beans."
drag, startPoint x: 152, startPoint y: 236, endPoint x: 170, endPoint y: 207, distance: 33.8
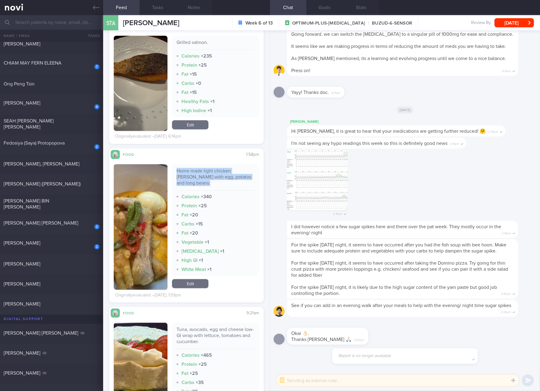
click at [152, 236] on button "button" at bounding box center [141, 227] width 54 height 126
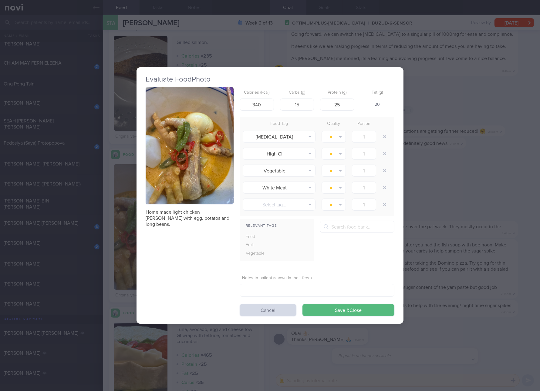
click at [210, 113] on button "button" at bounding box center [190, 145] width 88 height 117
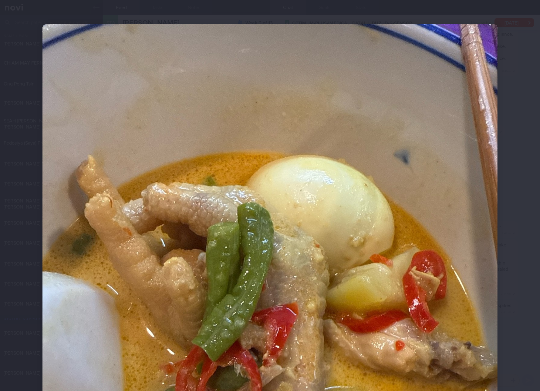
click at [447, 293] on img at bounding box center [269, 327] width 455 height 607
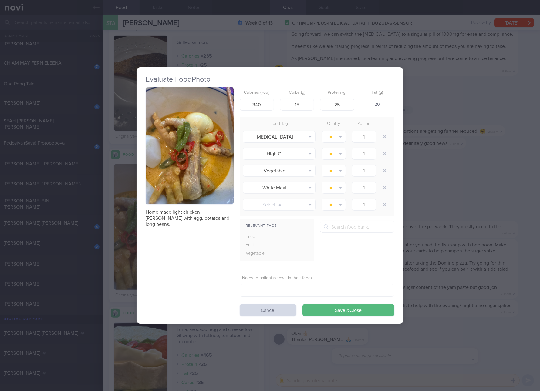
click at [469, 297] on div "Evaluate Food Photo Home made light chicken [PERSON_NAME] with egg, potatos and…" at bounding box center [270, 195] width 540 height 391
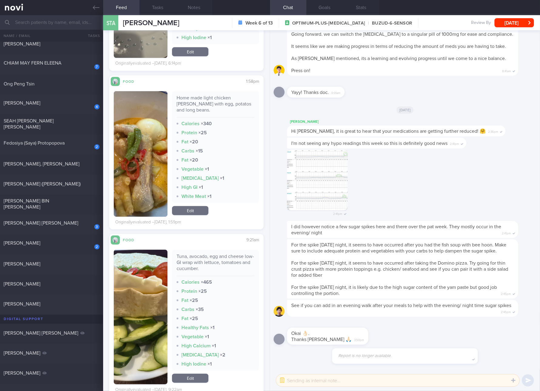
scroll to position [682, 0]
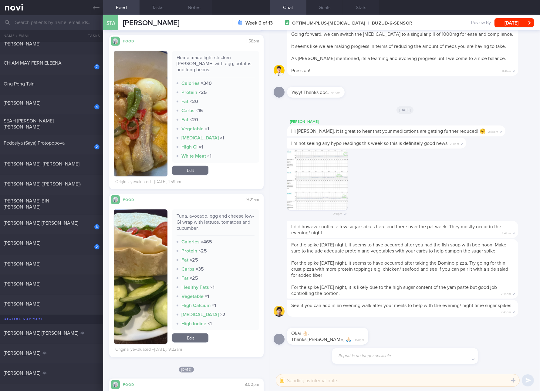
drag, startPoint x: 208, startPoint y: 202, endPoint x: 206, endPoint y: 204, distance: 3.1
click at [208, 205] on div "Tuna, avocado, egg and cheese low-GI wrap with lettuce, tomatoes and cucumber. …" at bounding box center [186, 280] width 145 height 150
click at [204, 220] on div "Tuna, avocado, egg and cheese low-GI wrap with lettuce, tomatoes and cucumber." at bounding box center [216, 224] width 78 height 23
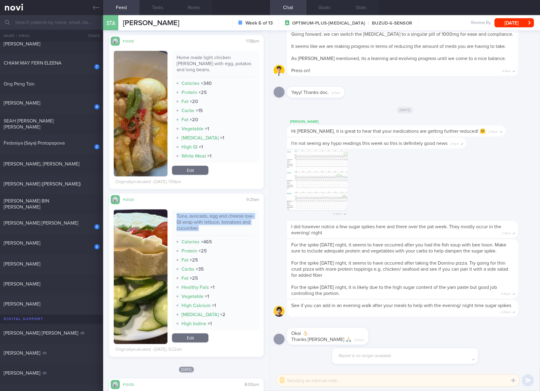
copy div "Tuna, avocado, egg and cheese low-GI wrap with lettuce, tomatoes and cucumber."
drag, startPoint x: 134, startPoint y: 266, endPoint x: 145, endPoint y: 249, distance: 20.1
click at [134, 266] on button "button" at bounding box center [141, 277] width 54 height 135
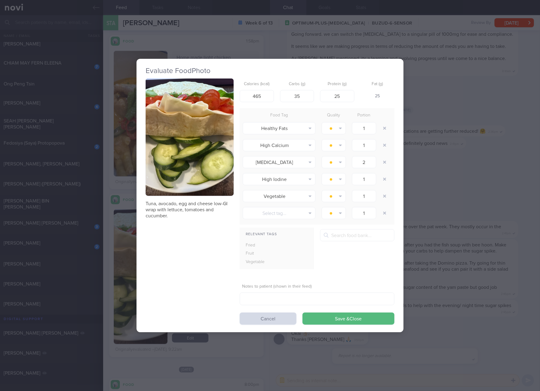
click at [180, 132] on img "button" at bounding box center [190, 137] width 88 height 117
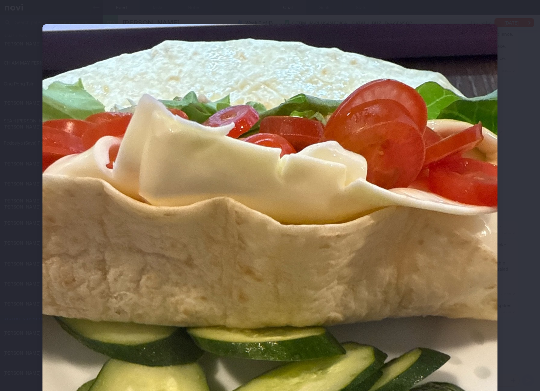
click at [507, 251] on div at bounding box center [270, 327] width 504 height 655
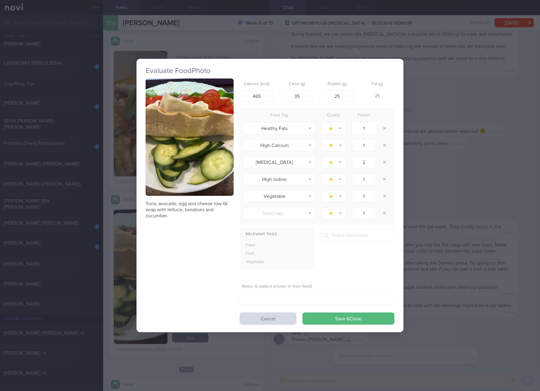
click at [449, 252] on div "Evaluate Food Photo Tuna, avocado, egg and cheese low-GI wrap with lettuce, tom…" at bounding box center [270, 195] width 540 height 391
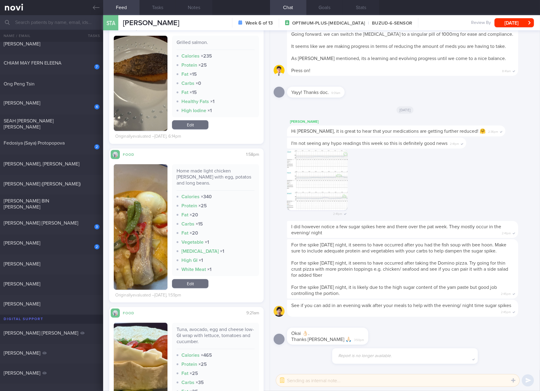
scroll to position [682, 0]
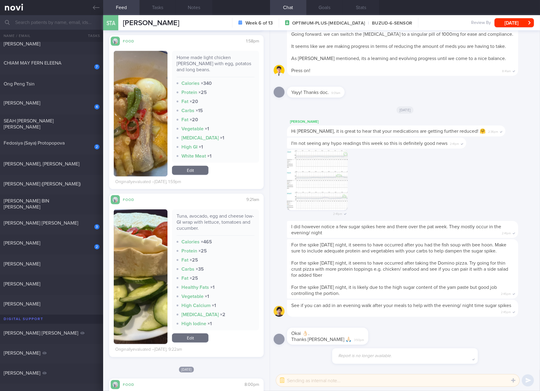
click at [196, 166] on link "Edit" at bounding box center [190, 170] width 36 height 9
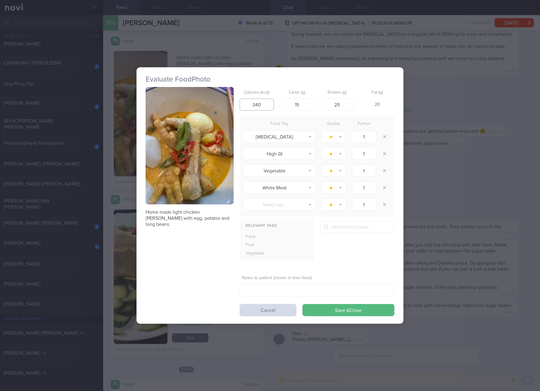
click at [258, 102] on input "340" at bounding box center [257, 105] width 34 height 12
type input "325"
type input "17"
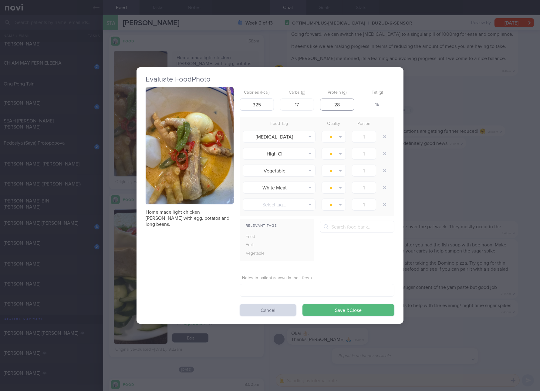
type input "28"
click at [303, 304] on button "Save & Close" at bounding box center [349, 310] width 92 height 12
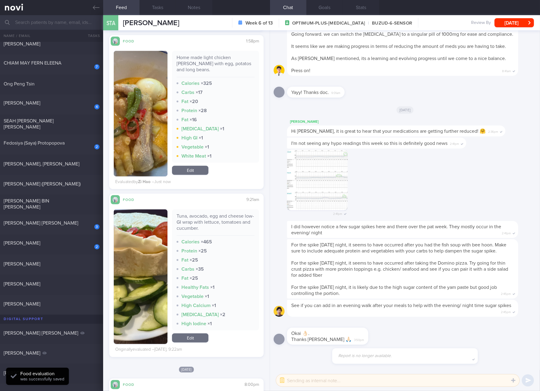
scroll to position [910, 0]
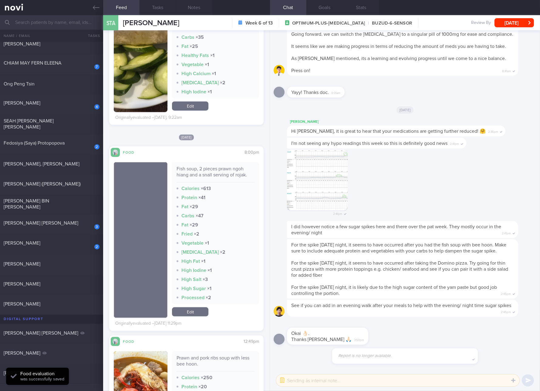
click at [208, 166] on div "Fish soup, 2 pieces prawn ngoh hiang and a snall serving of rojak." at bounding box center [216, 174] width 78 height 17
copy div "Fish soup, 2 pieces prawn ngoh hiang and a snall serving of rojak."
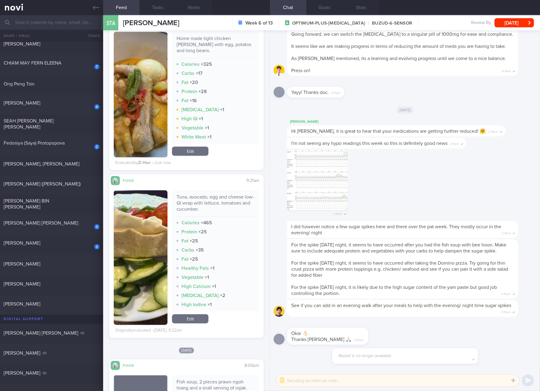
scroll to position [682, 0]
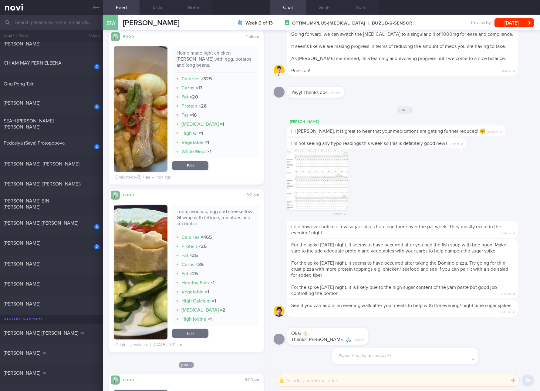
click at [191, 330] on link "Edit" at bounding box center [190, 333] width 36 height 9
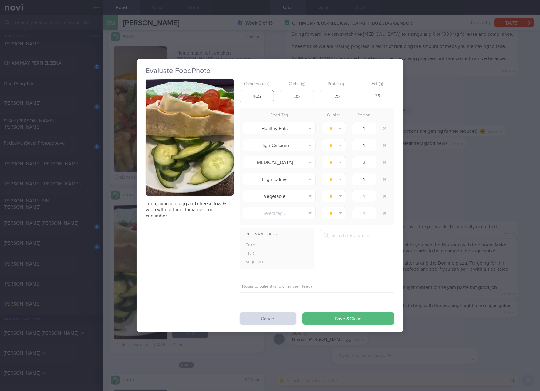
click at [268, 99] on input "465" at bounding box center [257, 96] width 34 height 12
type input "355"
type input "28"
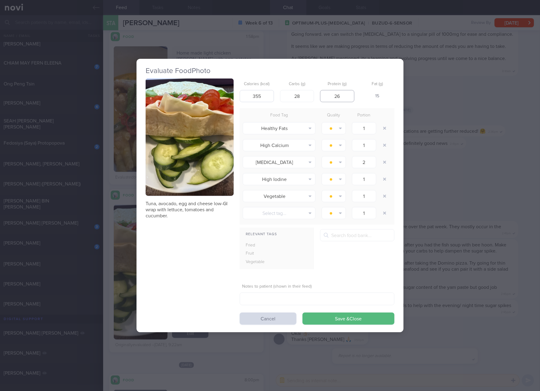
type input "26"
click at [303, 313] on button "Save & Close" at bounding box center [349, 319] width 92 height 12
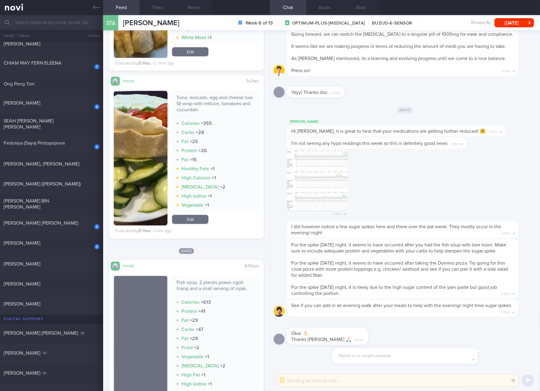
scroll to position [910, 0]
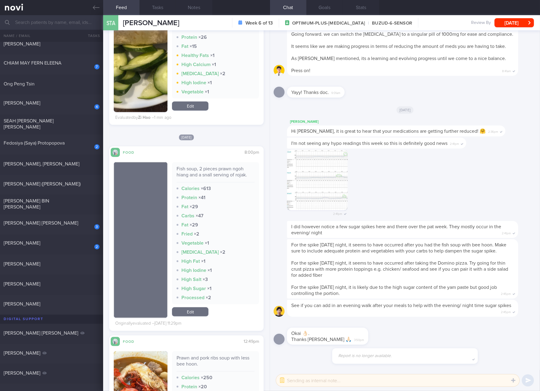
click at [194, 308] on link "Edit" at bounding box center [190, 312] width 36 height 9
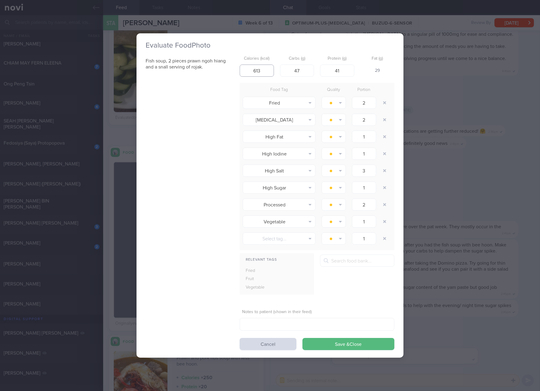
click at [260, 69] on input "613" at bounding box center [257, 71] width 34 height 12
type input "441"
type input "51"
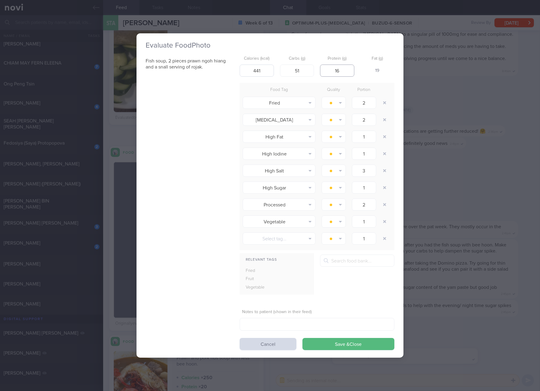
type input "16"
click at [303, 338] on button "Save & Close" at bounding box center [349, 344] width 92 height 12
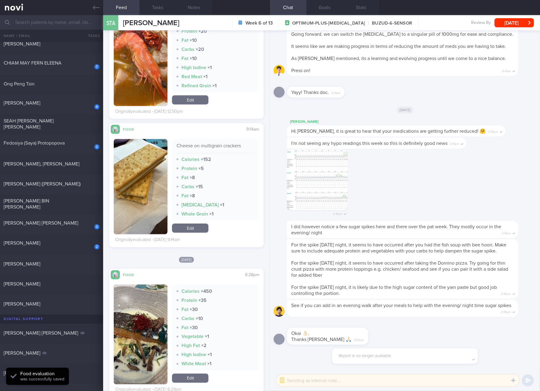
scroll to position [1366, 0]
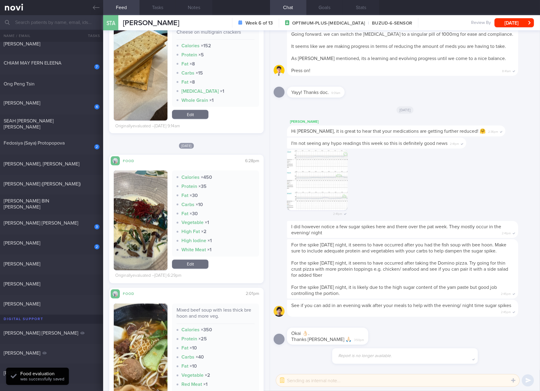
click at [151, 231] on button "button" at bounding box center [141, 221] width 54 height 100
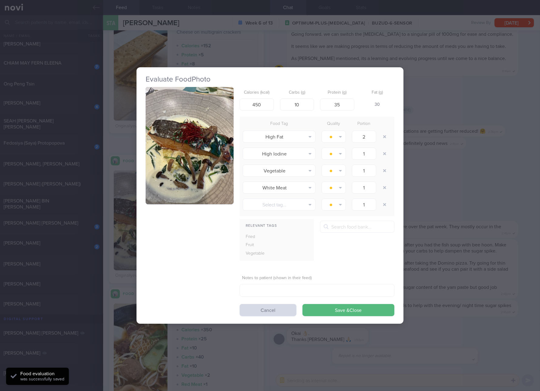
click at [180, 181] on button "button" at bounding box center [190, 145] width 88 height 117
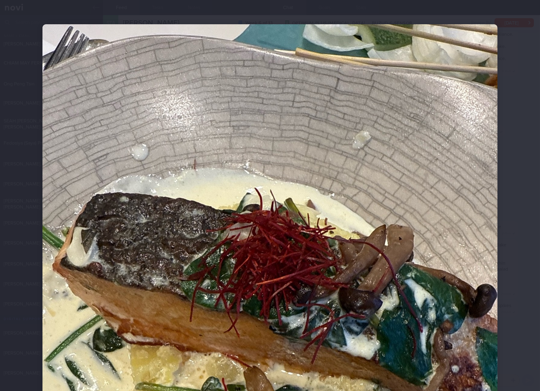
click at [416, 280] on img at bounding box center [269, 327] width 455 height 607
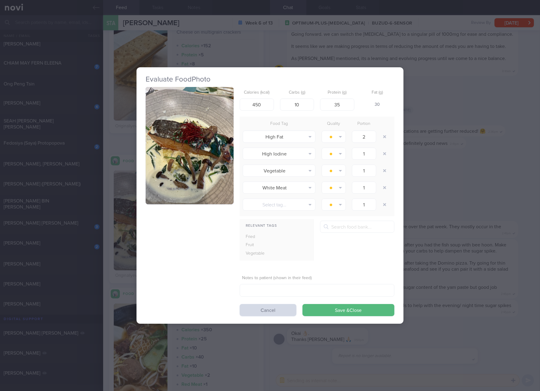
click at [416, 280] on div "Evaluate Food Photo Calories (kcal) 450 Carbs (g) 10 Protein (g) 35 Fat (g) 30 …" at bounding box center [270, 195] width 540 height 391
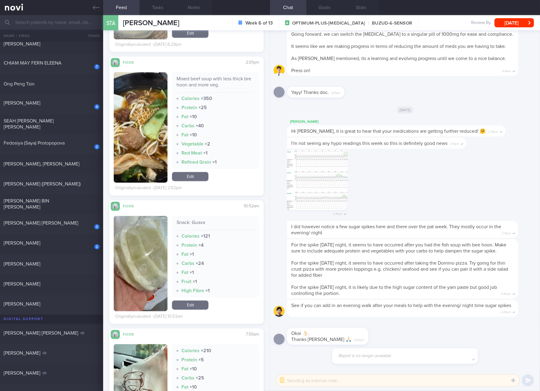
scroll to position [1479, 0]
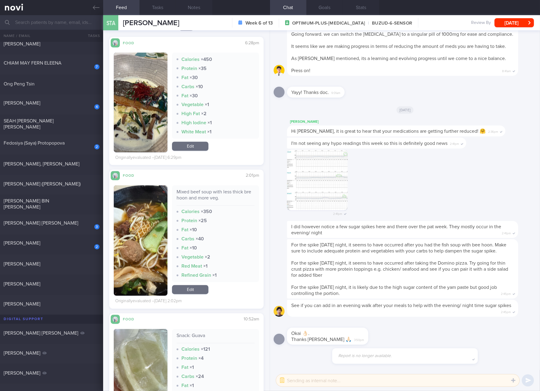
click at [210, 198] on div "Mixed beef soup with less thick bre hoon and more veg." at bounding box center [216, 197] width 78 height 17
copy div "Mixed beef soup with less thick bre hoon and more veg."
click at [134, 217] on img "button" at bounding box center [141, 241] width 54 height 110
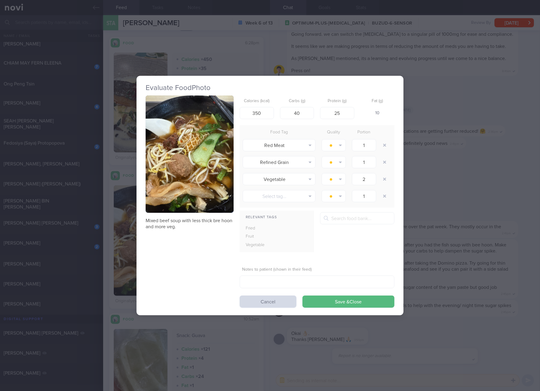
click at [175, 120] on img "button" at bounding box center [190, 154] width 88 height 117
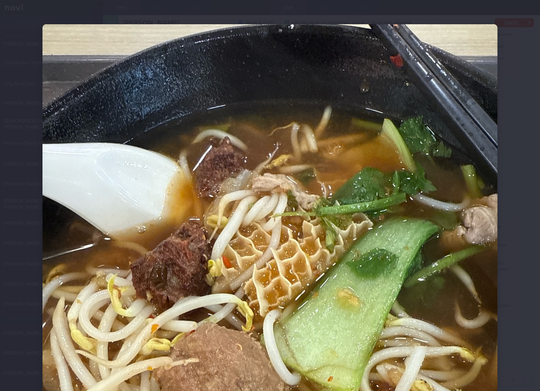
click at [412, 273] on img at bounding box center [269, 327] width 455 height 607
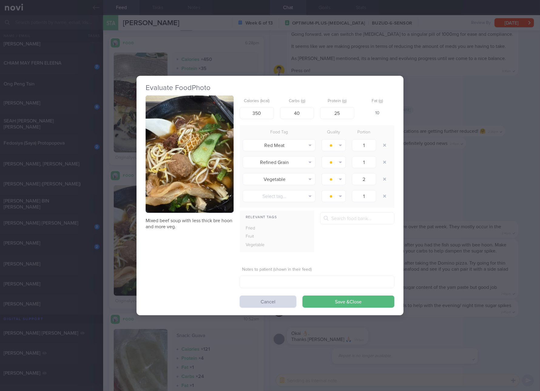
click at [476, 225] on div "Evaluate Food Photo Mixed beef soup with less thick bre hoon and more veg. Calo…" at bounding box center [270, 195] width 540 height 391
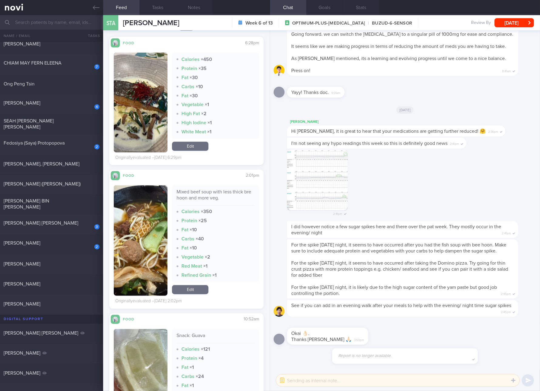
click at [188, 286] on link "Edit" at bounding box center [190, 290] width 36 height 9
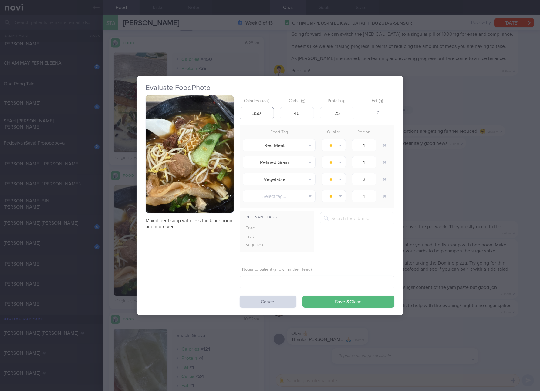
click at [263, 110] on input "350" at bounding box center [257, 113] width 34 height 12
type input "284"
type input "28"
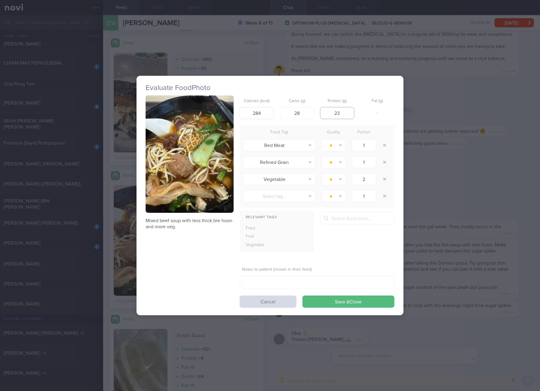
type input "23"
click at [303, 296] on button "Save & Close" at bounding box center [349, 302] width 92 height 12
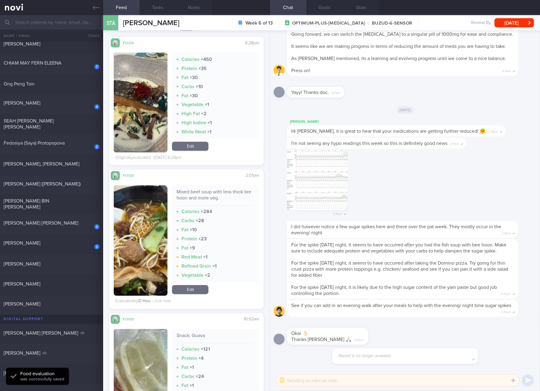
drag, startPoint x: 189, startPoint y: 148, endPoint x: 189, endPoint y: 143, distance: 5.5
click at [189, 148] on link "Edit" at bounding box center [190, 146] width 36 height 9
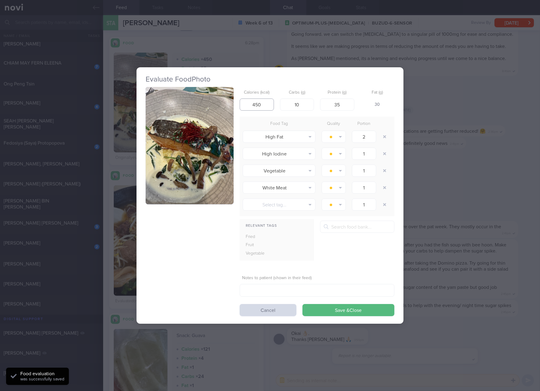
click at [257, 102] on input "450" at bounding box center [257, 105] width 34 height 12
type input "472"
type input "7"
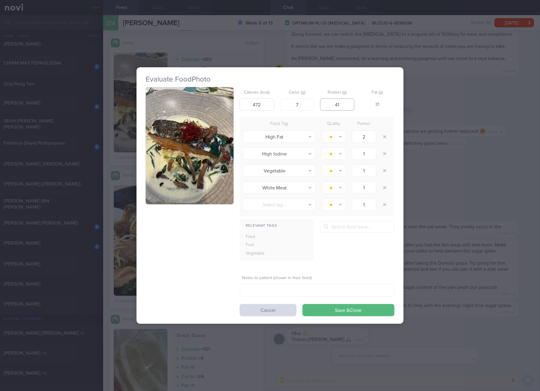
type input "41"
click at [303, 304] on button "Save & Close" at bounding box center [349, 310] width 92 height 12
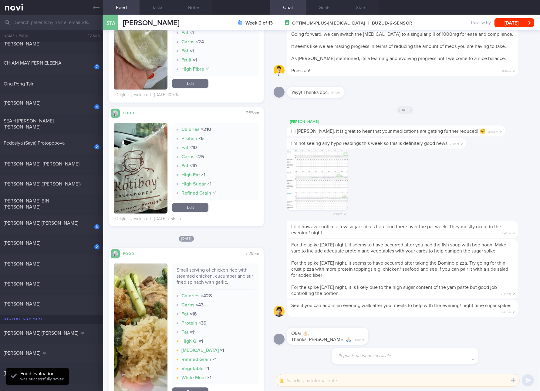
scroll to position [1934, 0]
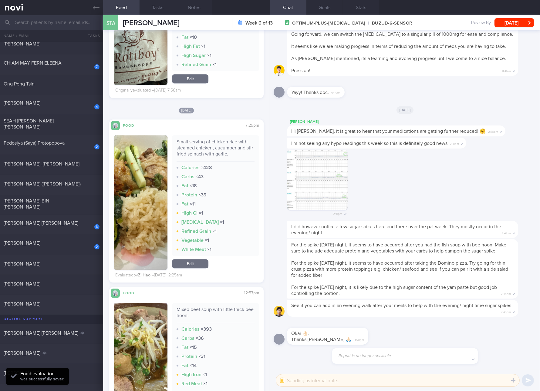
click at [217, 150] on div "Small serving of chicken rice with steamed chicken, cucumber and stir fried spi…" at bounding box center [216, 150] width 78 height 23
copy div "Small serving of chicken rice with steamed chicken, cucumber and stir fried spi…"
click at [144, 239] on img "button" at bounding box center [141, 202] width 54 height 135
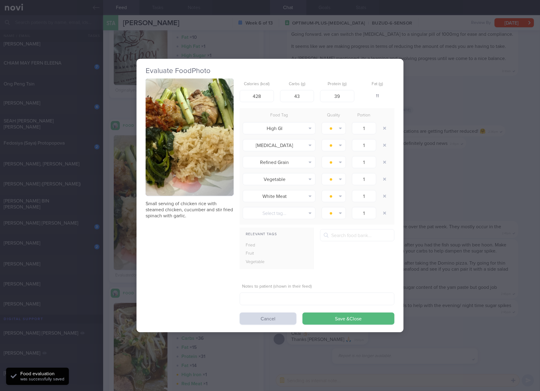
click at [191, 141] on img "button" at bounding box center [190, 137] width 88 height 117
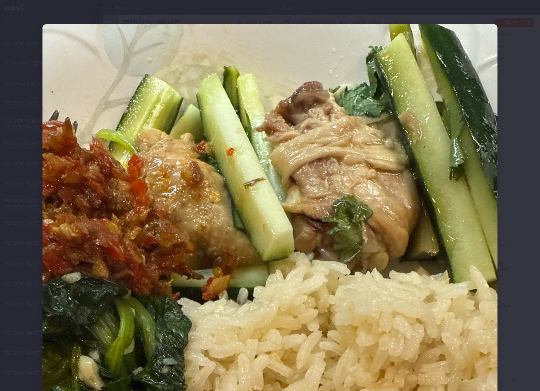
click at [460, 180] on img at bounding box center [269, 327] width 455 height 607
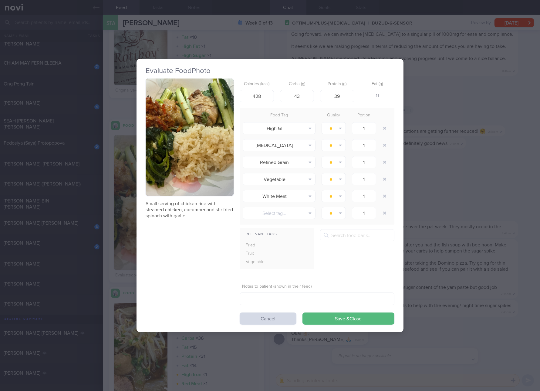
click at [487, 183] on div "Evaluate Food Photo Small serving of chicken rice with steamed chicken, cucumbe…" at bounding box center [270, 195] width 540 height 391
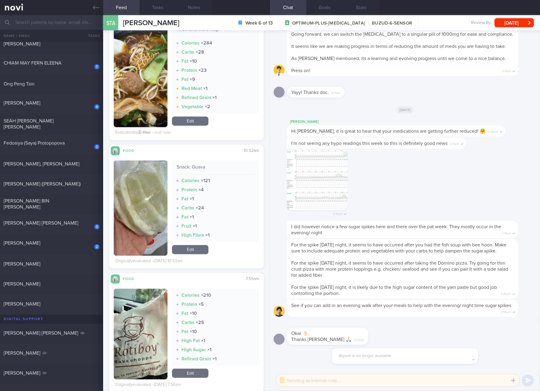
scroll to position [1593, 0]
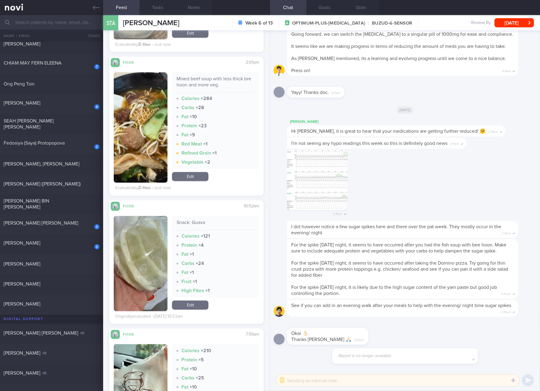
click at [352, 243] on span "For the spike [DATE] night, it seems to have occurred after you had the fish so…" at bounding box center [398, 248] width 215 height 11
